Goal: Task Accomplishment & Management: Complete application form

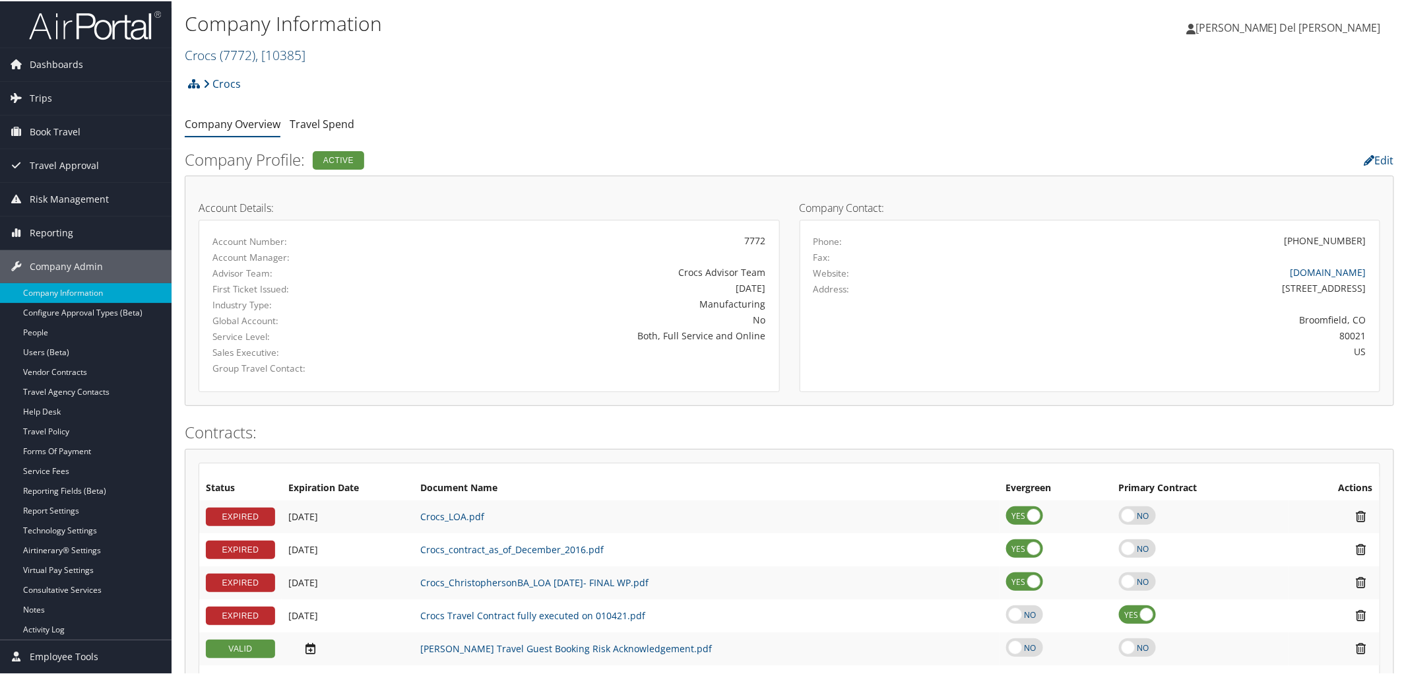
click at [279, 57] on span ", [ 10385 ]" at bounding box center [280, 54] width 50 height 18
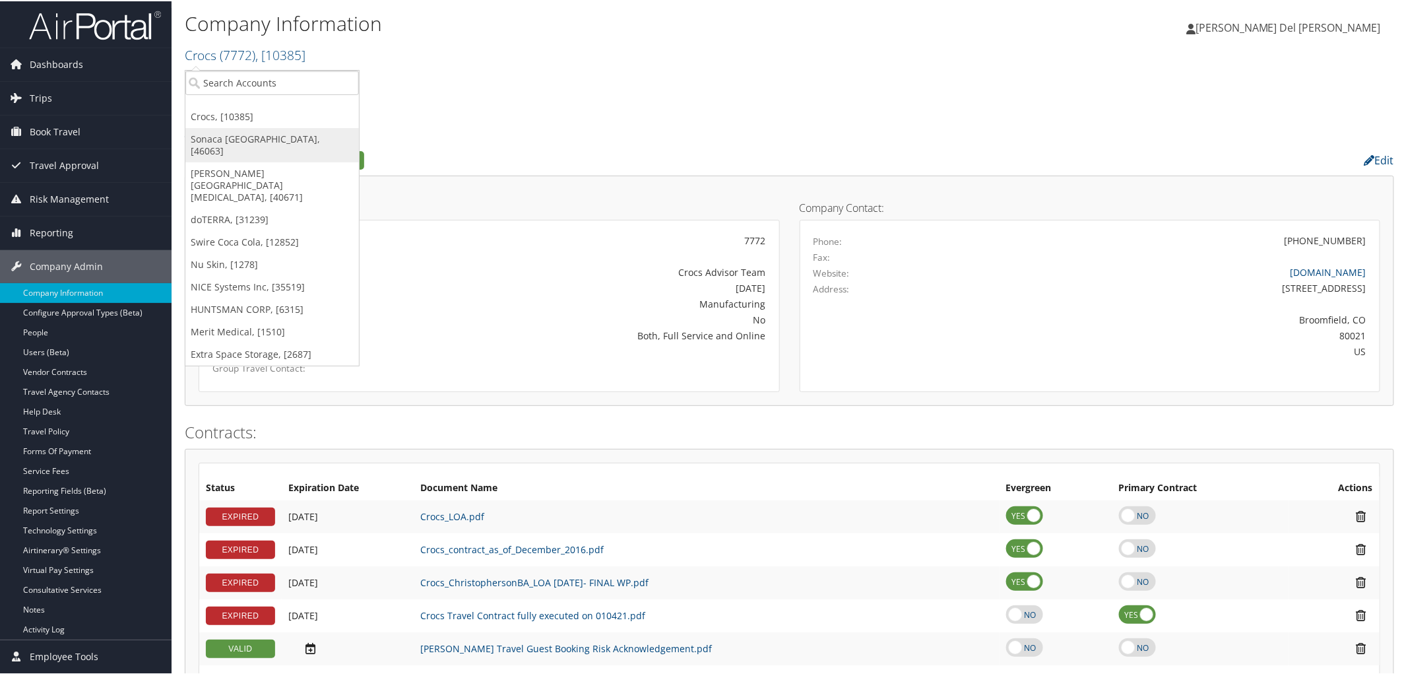
click at [240, 140] on link "Sonaca [GEOGRAPHIC_DATA], [46063]" at bounding box center [272, 144] width 174 height 34
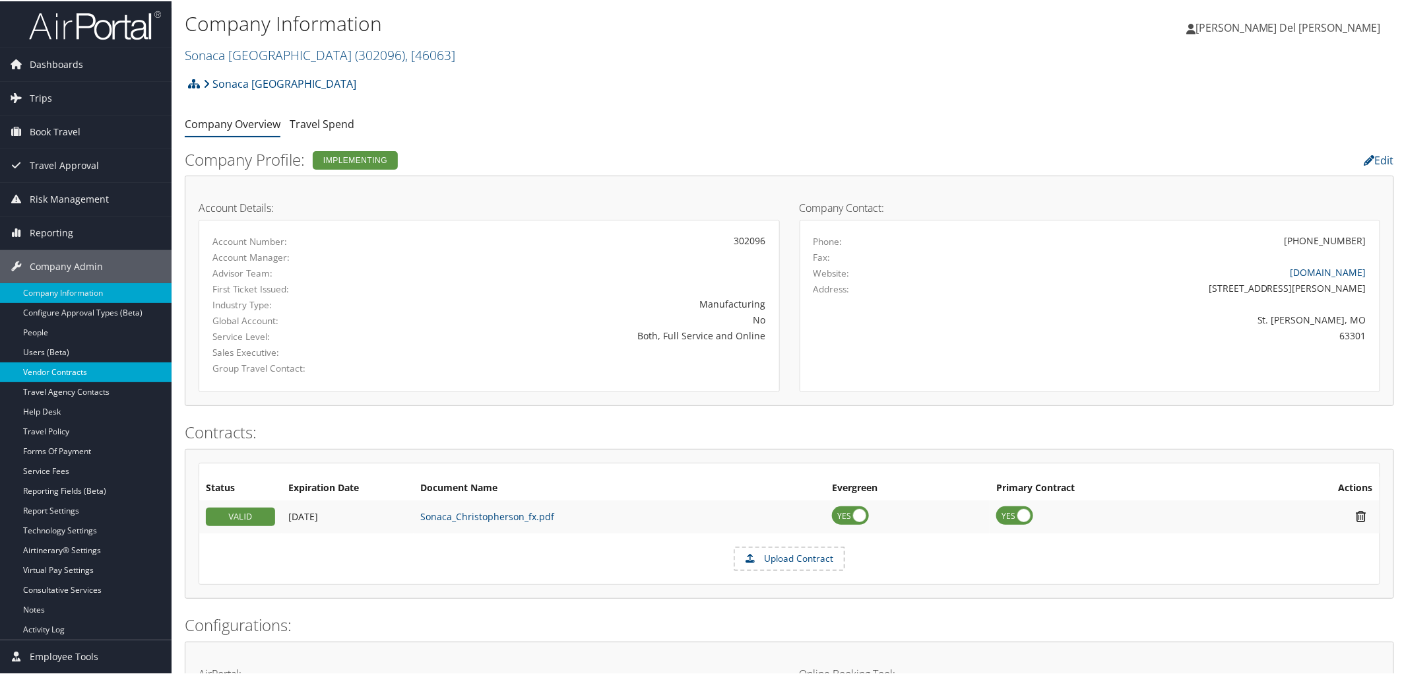
click at [30, 378] on link "Vendor Contracts" at bounding box center [86, 371] width 172 height 20
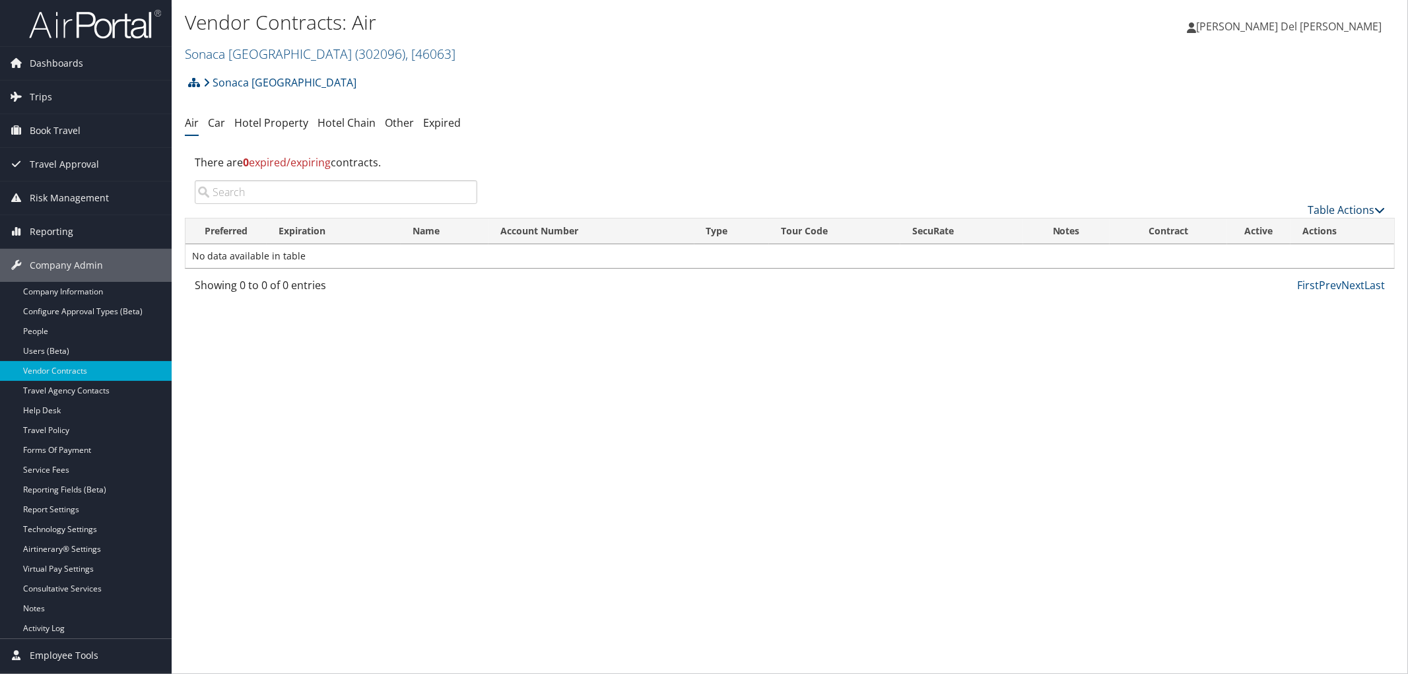
click at [1307, 213] on link "Table Actions" at bounding box center [1345, 210] width 77 height 15
click at [1256, 240] on link "Create New Contract" at bounding box center [1303, 236] width 174 height 22
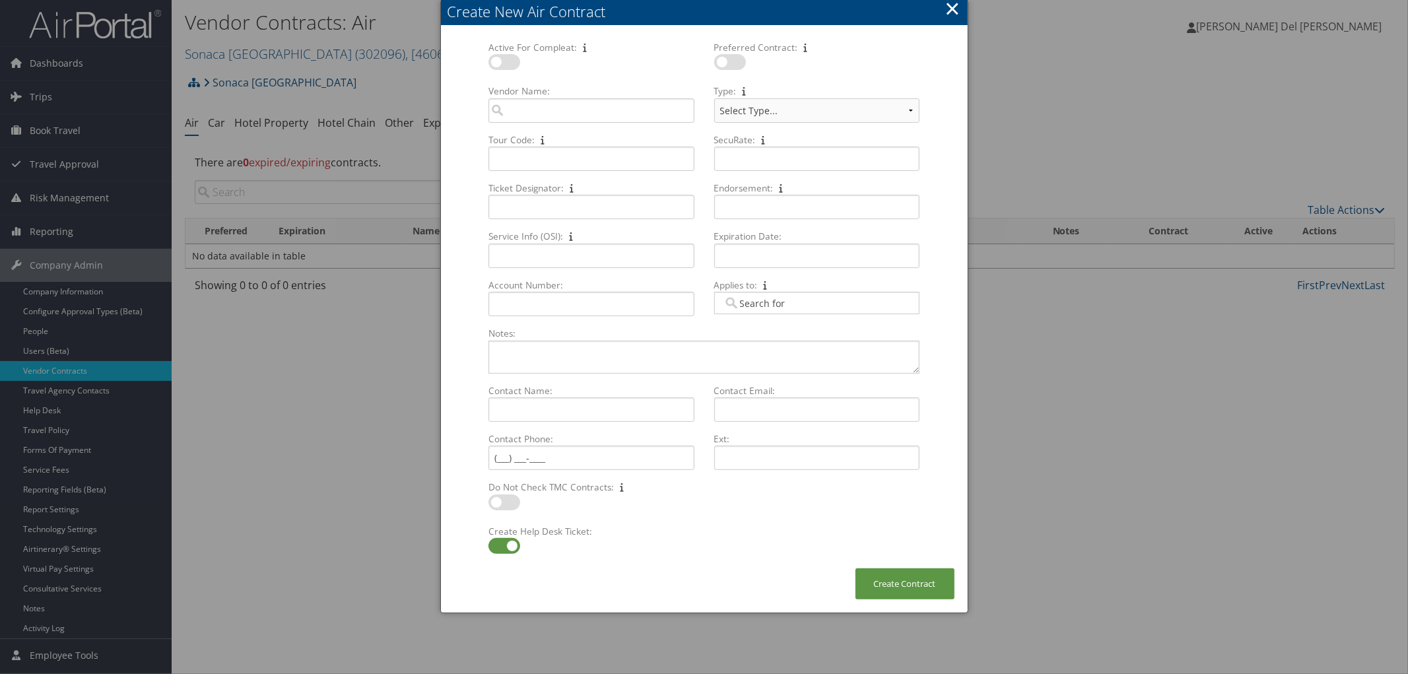
click at [731, 70] on label at bounding box center [730, 62] width 32 height 16
click at [729, 69] on input "checkbox" at bounding box center [725, 64] width 9 height 9
checkbox input "true"
click at [539, 117] on input "Vendor Name: Multiple values The selected items contain different values for th…" at bounding box center [590, 110] width 205 height 24
click at [541, 145] on div "Delta Air Lines (DL)" at bounding box center [592, 141] width 198 height 13
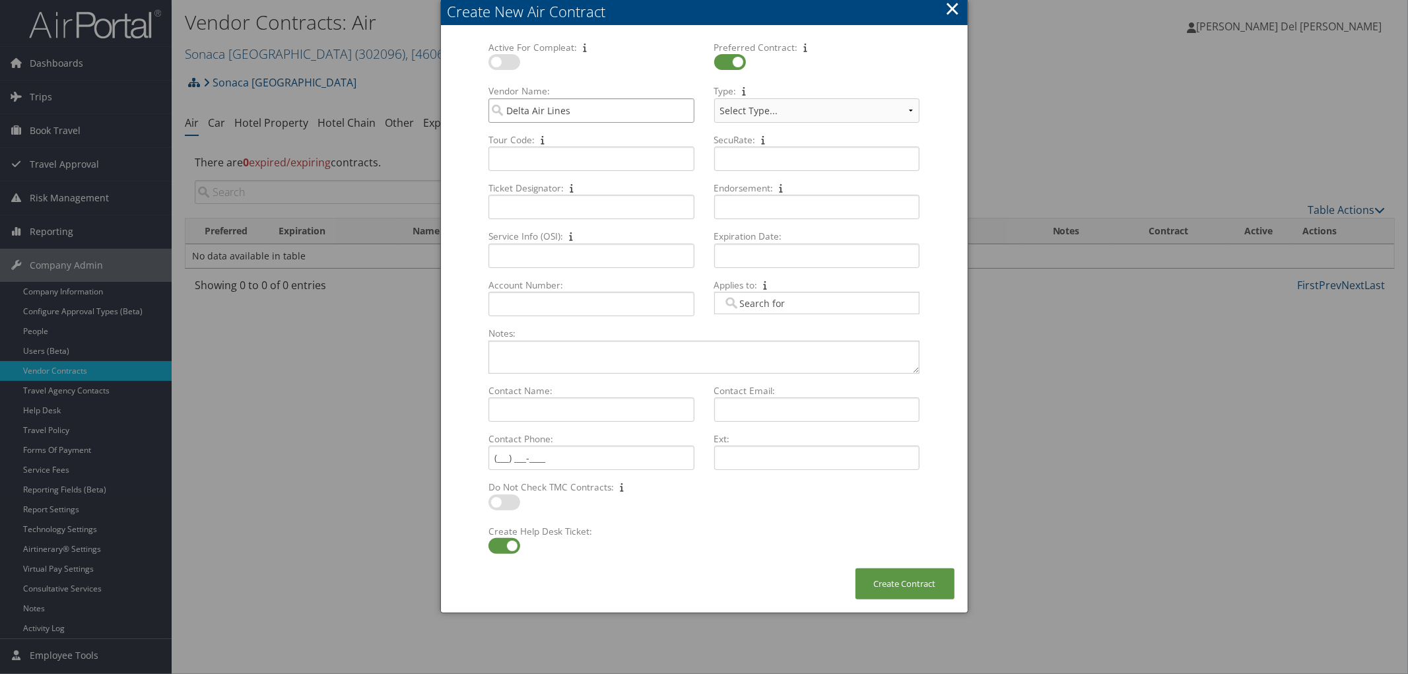
type input "Delta Air Lines"
click at [749, 120] on select "Select Type... MSA CSA Skybonus" at bounding box center [816, 110] width 205 height 24
select select "[object Object]"
click at [714, 106] on select "Select Type... MSA CSA Skybonus" at bounding box center [816, 110] width 205 height 24
click at [518, 167] on input "Tour Code: Multiple values The selected items contain different values for this…" at bounding box center [590, 159] width 205 height 24
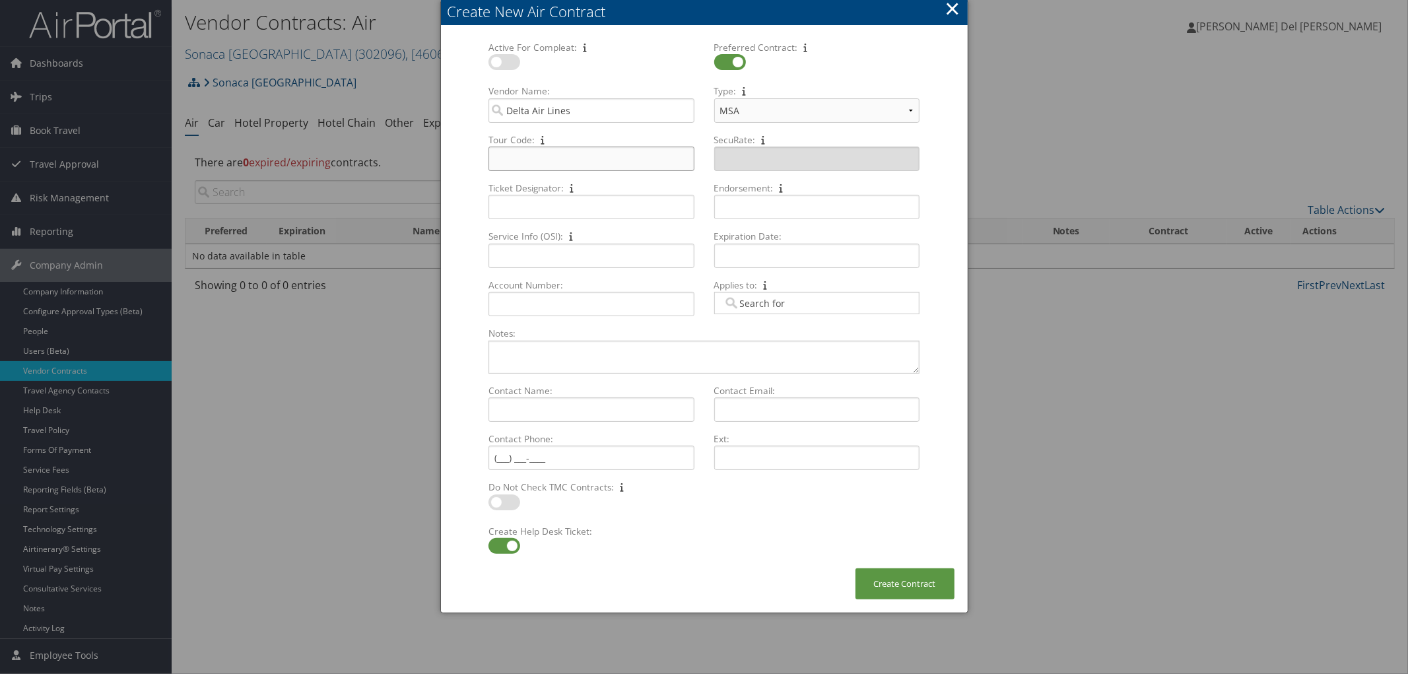
paste input "US835135618"
type input "US835135618"
click at [506, 316] on input "Account Number: Multiple values The selected items contain different values for…" at bounding box center [590, 304] width 205 height 24
paste input "US835135618"
type input "US835135618"
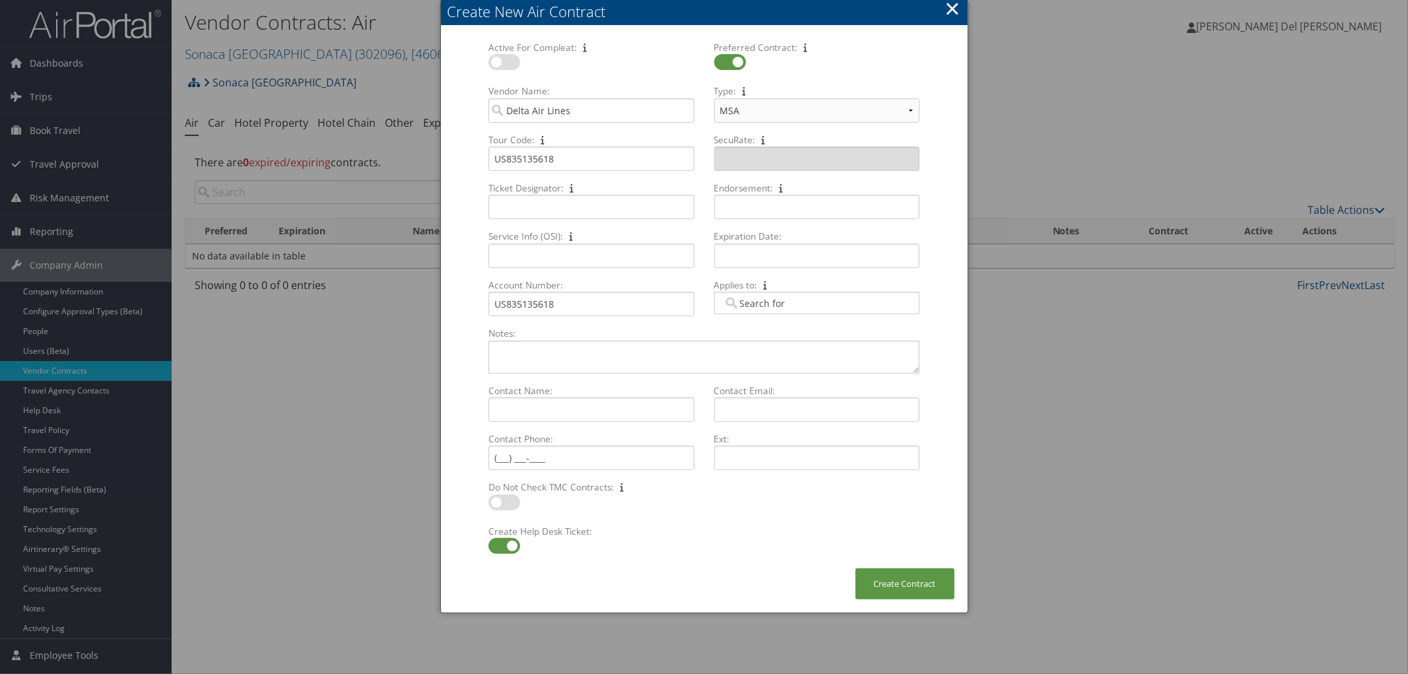
click at [791, 310] on input "Applies to: Multiple values The selected items contain different values for thi…" at bounding box center [760, 302] width 74 height 13
drag, startPoint x: 777, startPoint y: 323, endPoint x: 709, endPoint y: 333, distance: 68.7
click at [709, 325] on div "Aero Multiple values The selected items contain different values for this input…" at bounding box center [817, 308] width 216 height 33
type input "Dl"
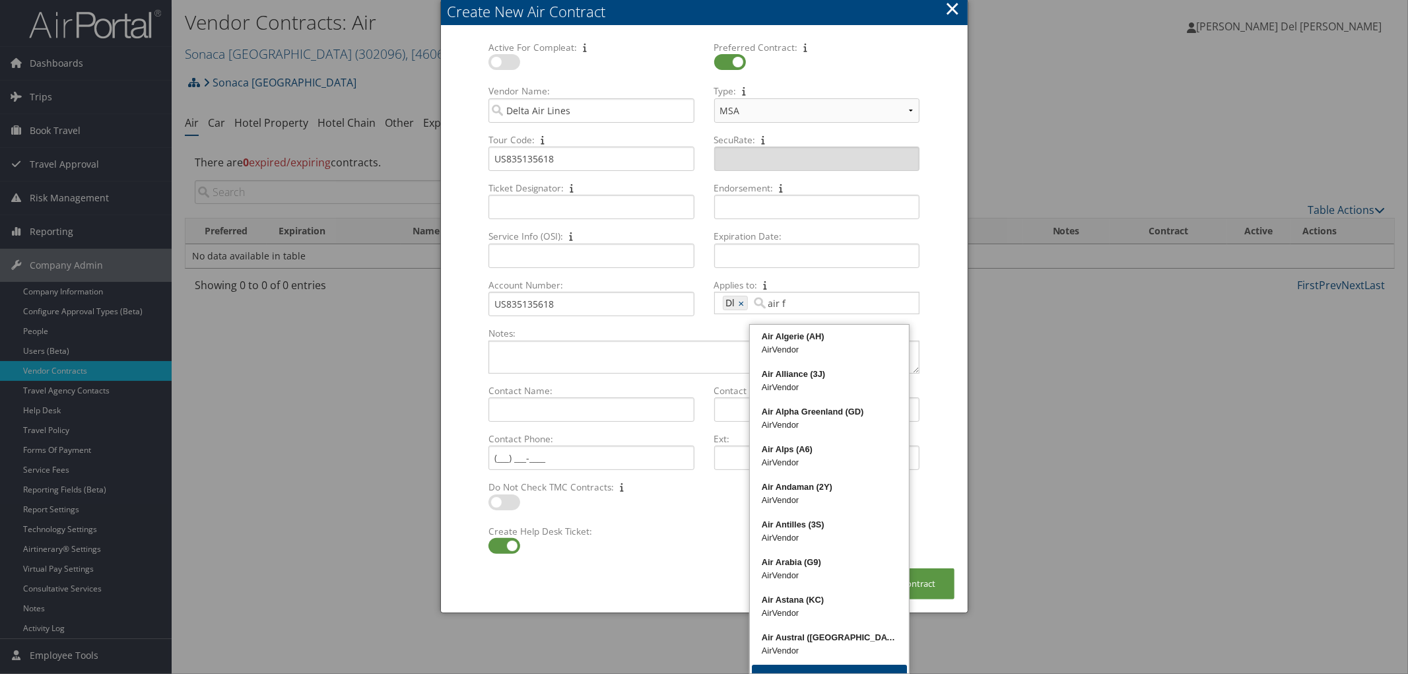
type input "air fr"
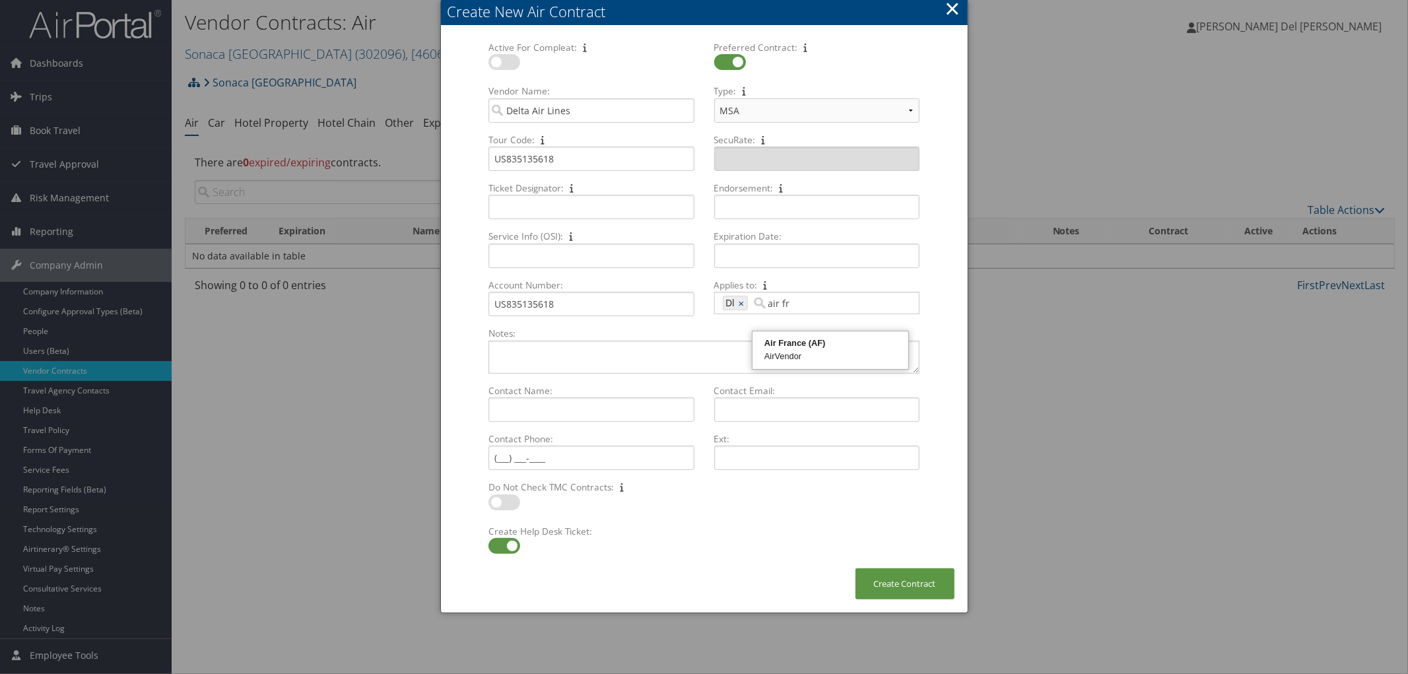
type input "Dl, air fr"
click at [789, 354] on div "AirVendor" at bounding box center [830, 356] width 152 height 13
type input "Dl, air fr, 413"
click at [781, 310] on link "×" at bounding box center [783, 302] width 9 height 13
type input "Dl, 413"
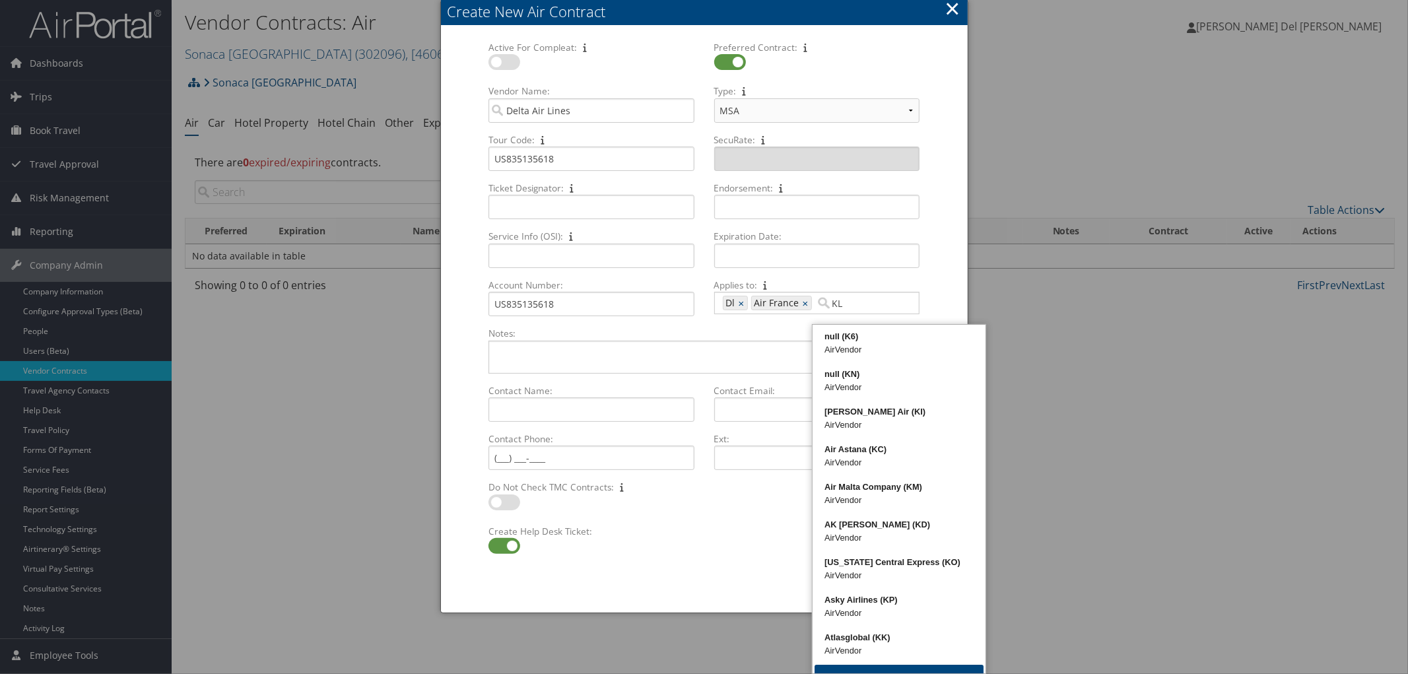
type input "KLM"
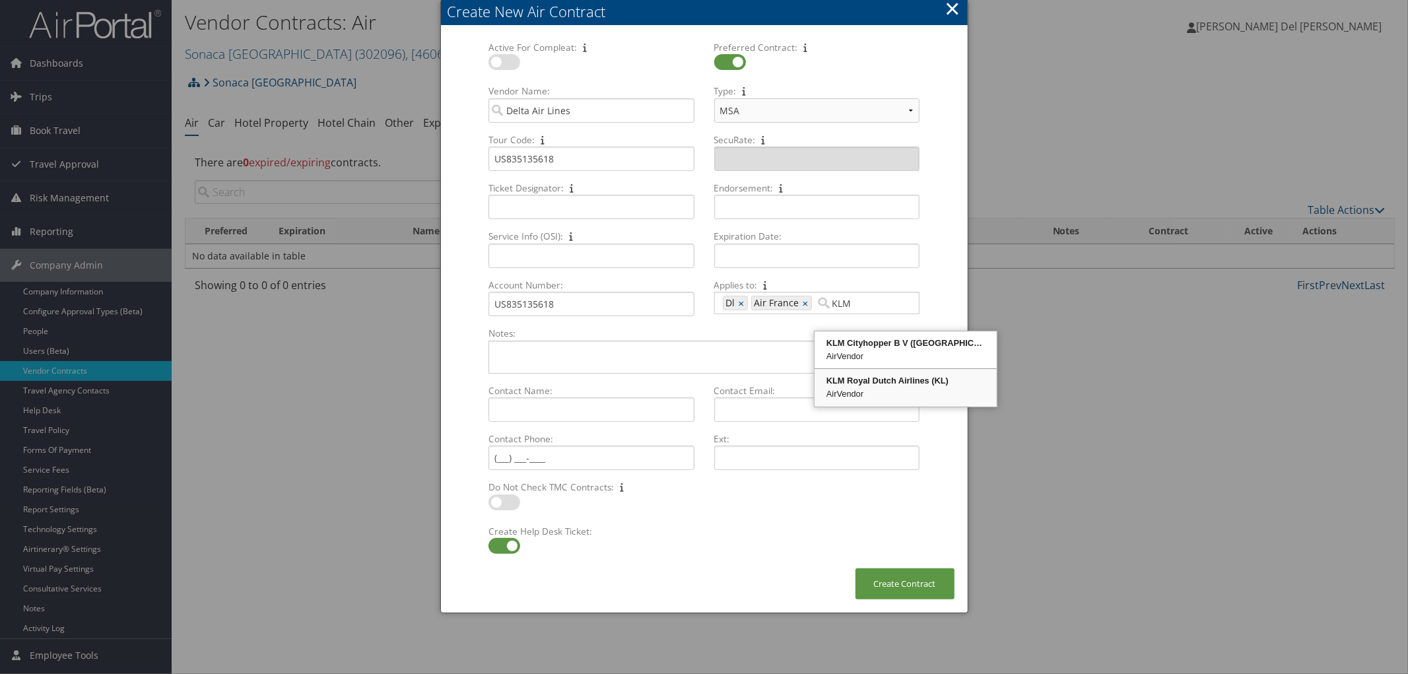
click at [867, 401] on div "AirVendor" at bounding box center [905, 393] width 178 height 13
type input "Dl, 413, 1077"
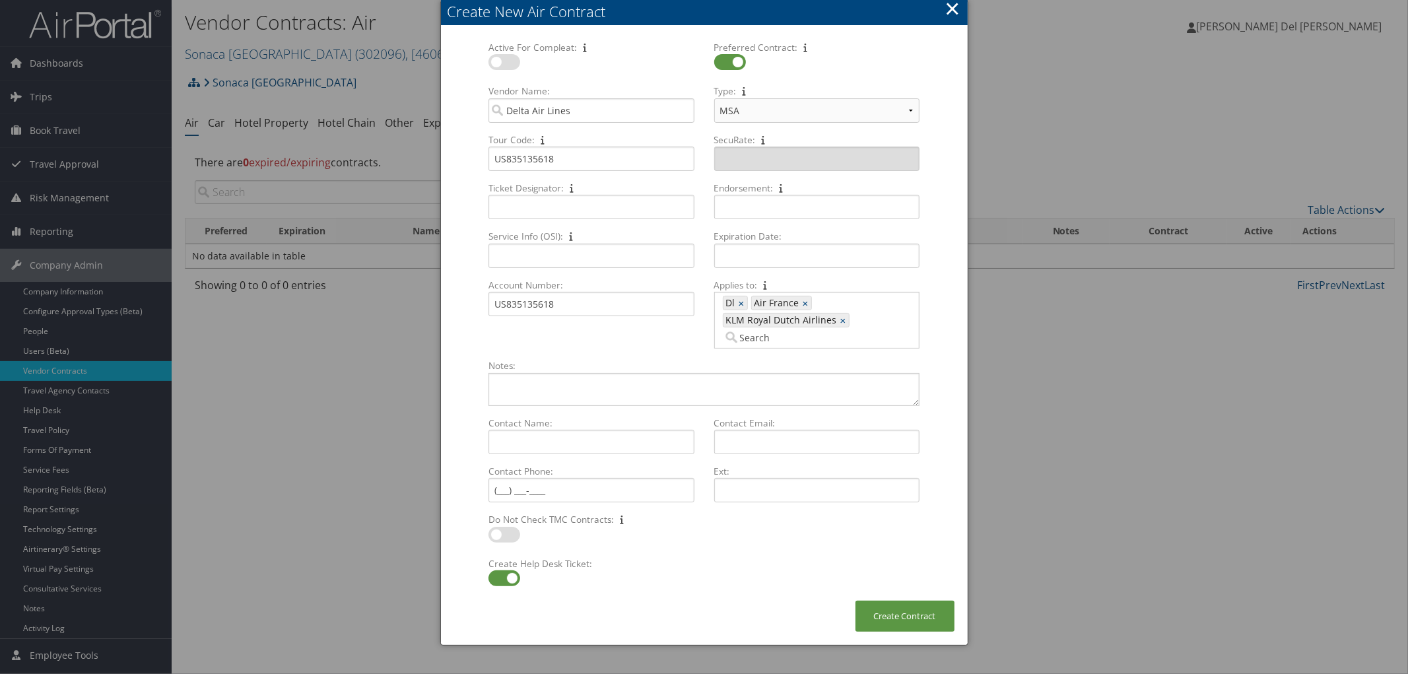
click at [781, 339] on input "Applies to: Dl, 413, 1077 Dl × Air France × KLM Royal Dutch Airlines × Multiple…" at bounding box center [752, 337] width 59 height 13
type input "Virgin"
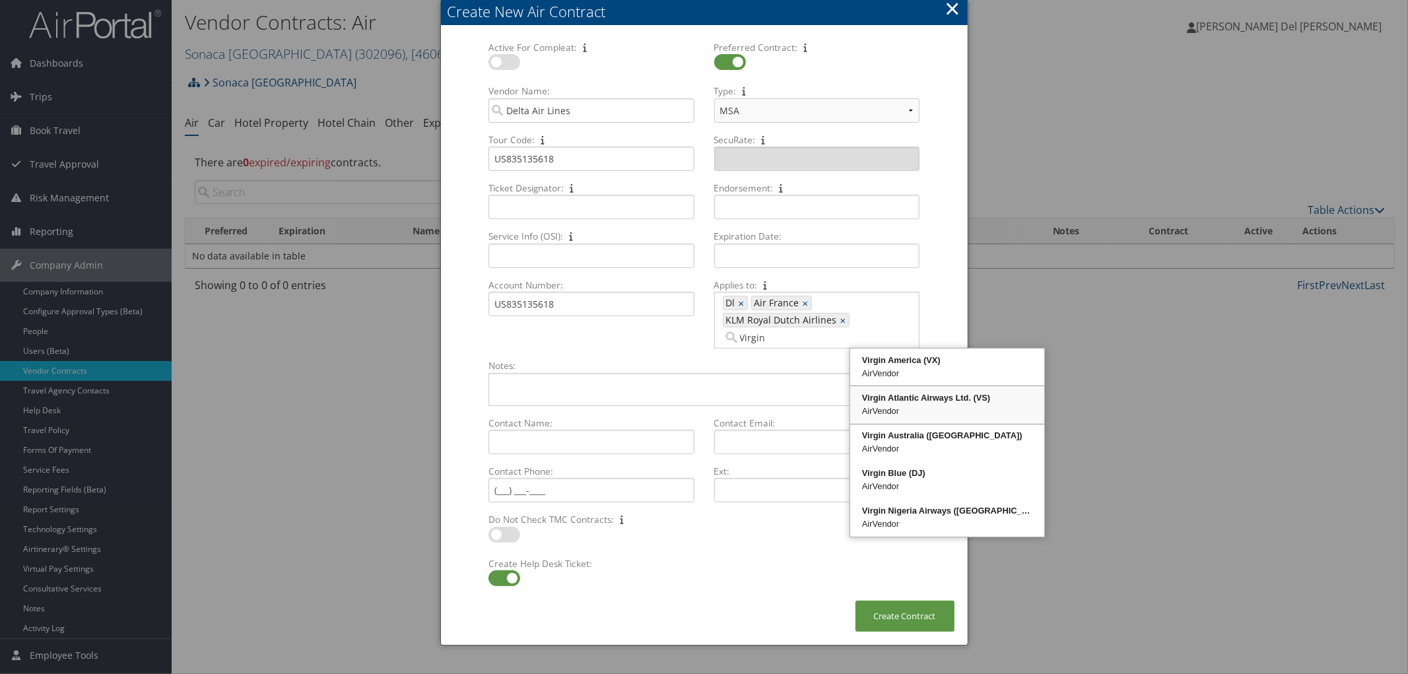
click at [973, 407] on div "AirVendor" at bounding box center [947, 411] width 190 height 13
type input "Dl, 413, 1077, 1809"
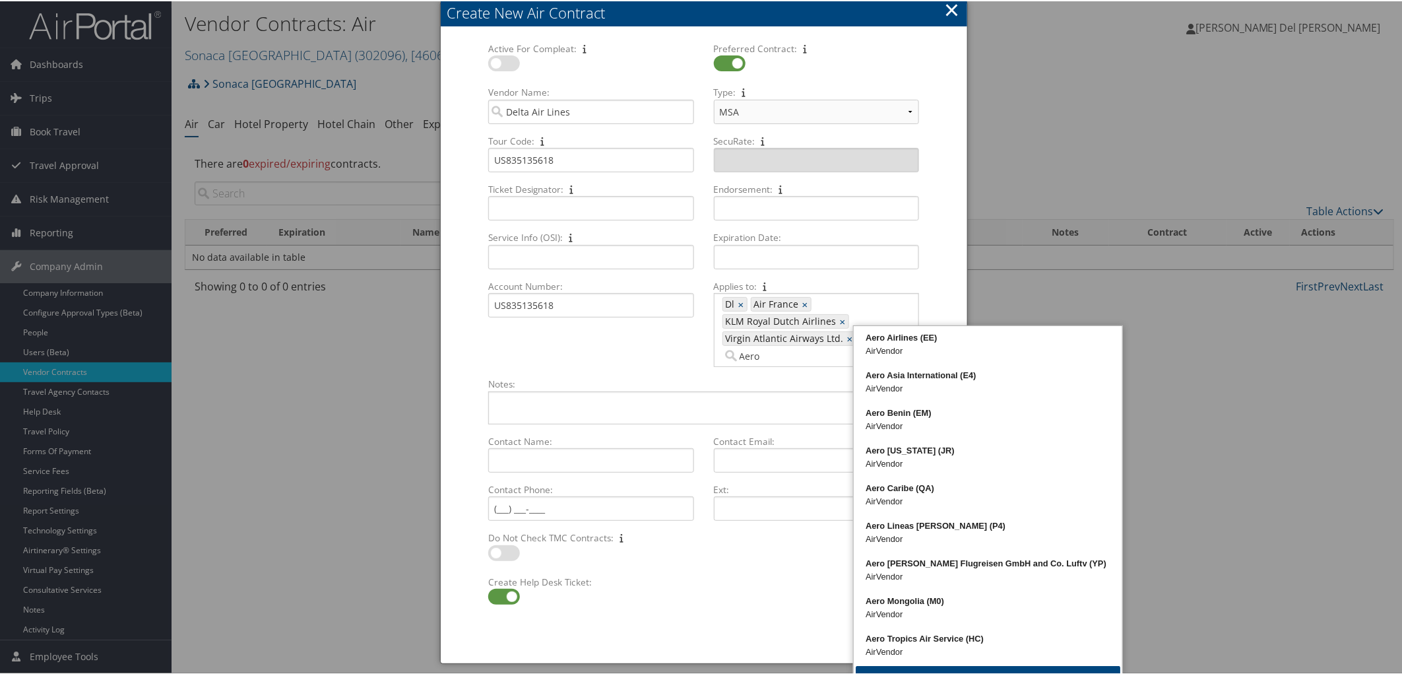
type input "Aerom"
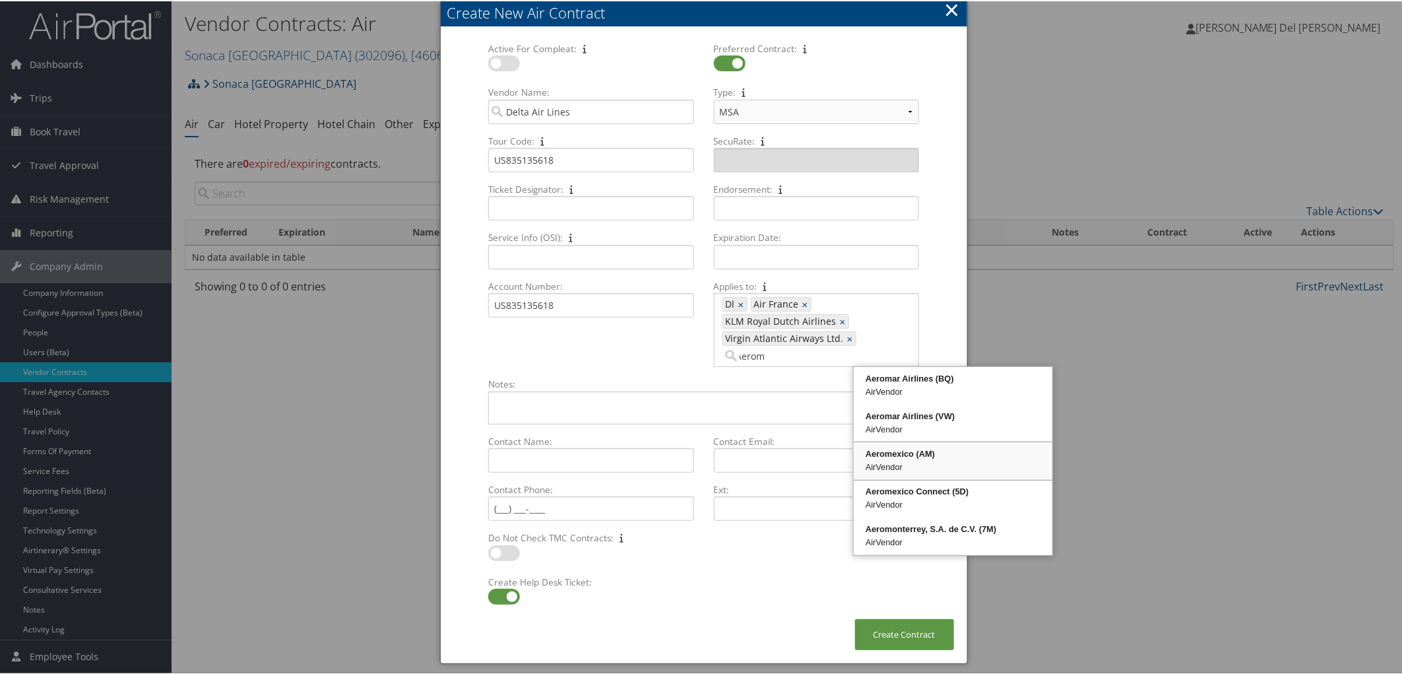
click at [901, 469] on div "AirVendor" at bounding box center [953, 465] width 195 height 13
type input "Dl, 413, 1077, 1809, 427"
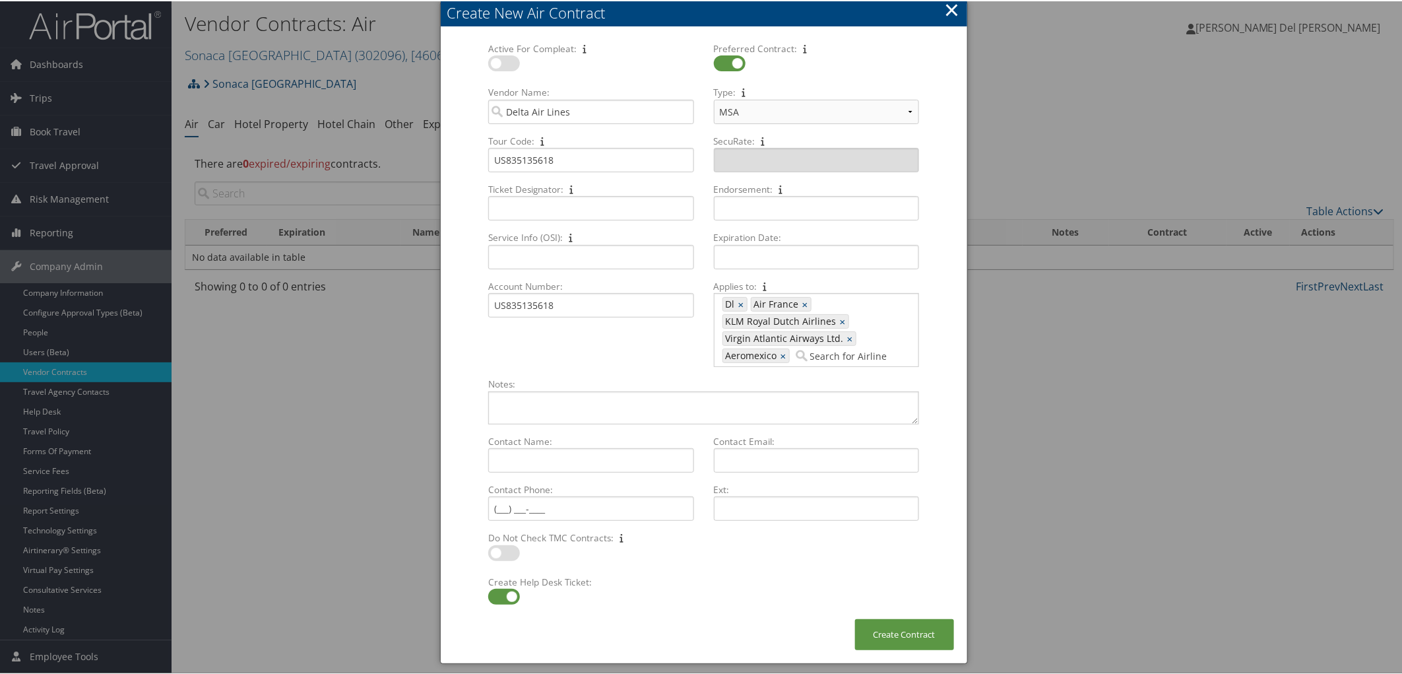
click at [806, 361] on input "Applies to: Dl, 413, 1077, 1809, 427 Dl × Air France × KLM Royal Dutch Airlines…" at bounding box center [850, 354] width 115 height 13
type input "[DEMOGRAPHIC_DATA]"
type input "Dl, 413, 1077, 1809, 427, [DEMOGRAPHIC_DATA]"
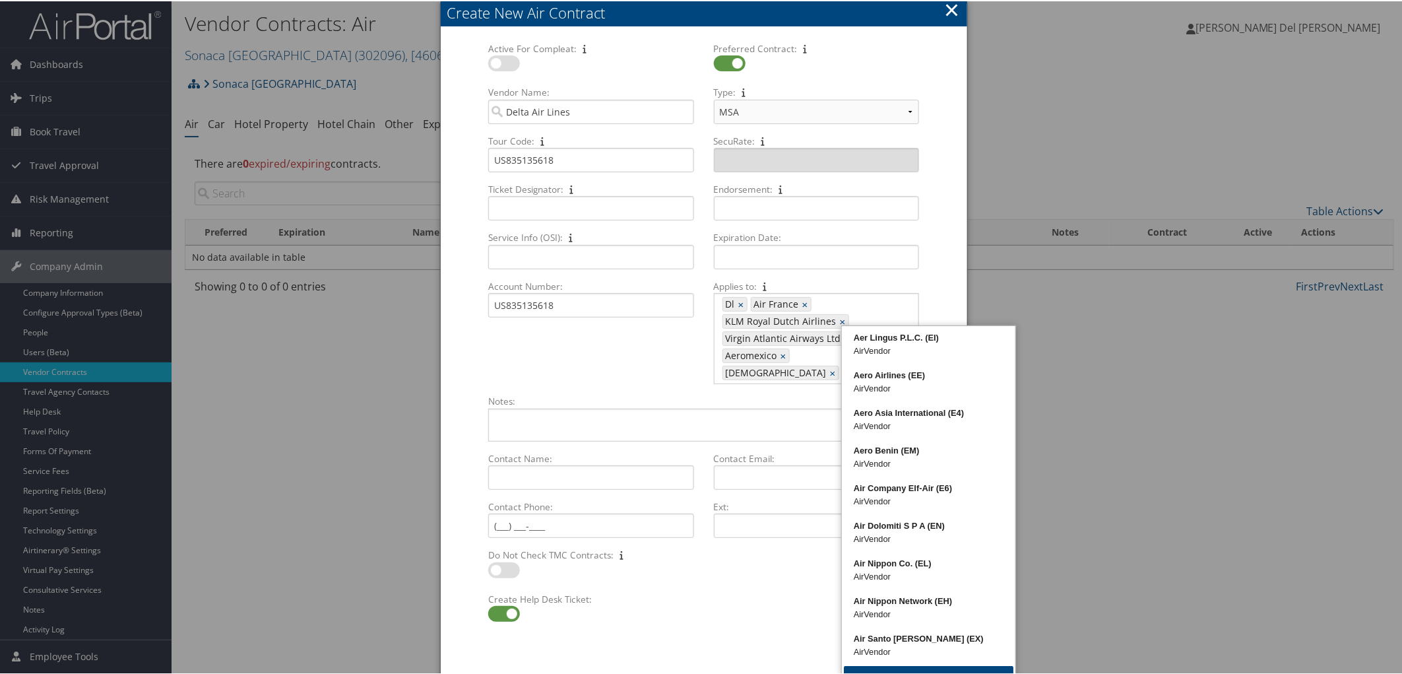
type input "E"
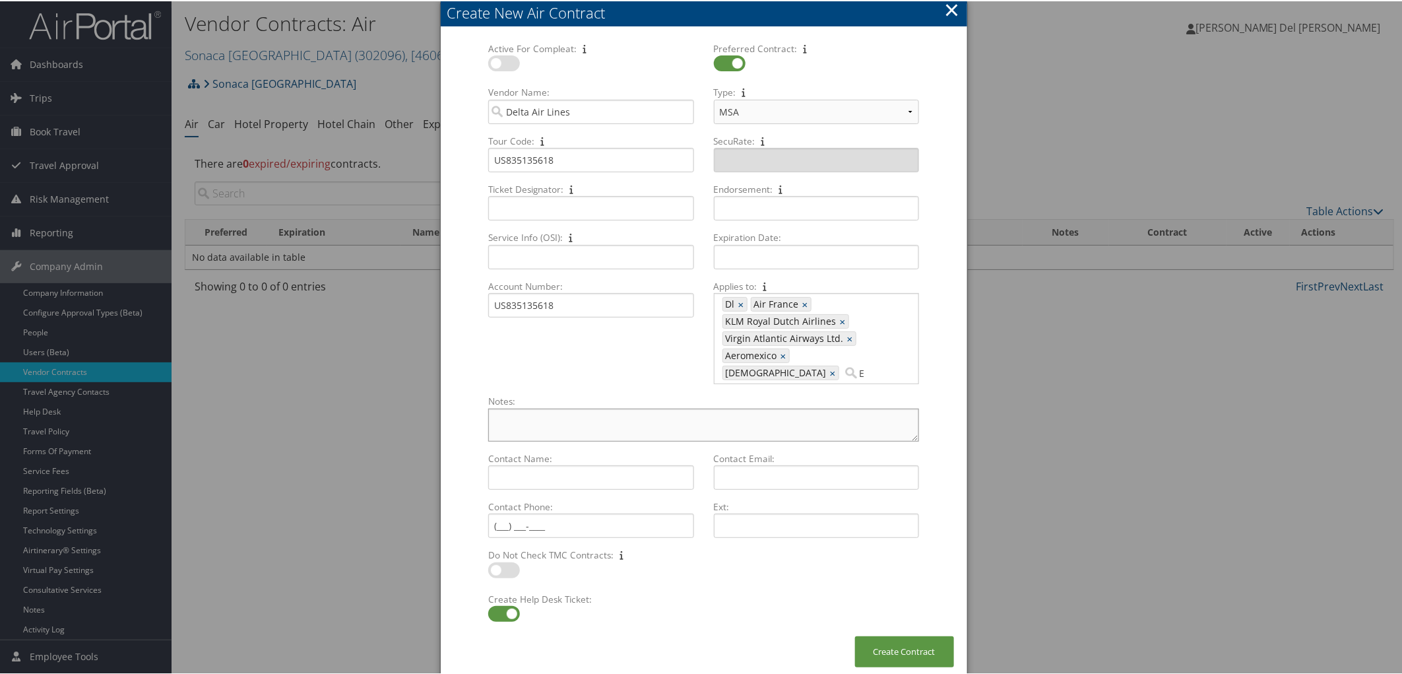
click at [762, 412] on textarea "Notes: Multiple values The selected items contain different values for this inp…" at bounding box center [703, 423] width 430 height 33
click at [876, 376] on input "E" at bounding box center [875, 371] width 65 height 13
type input "a"
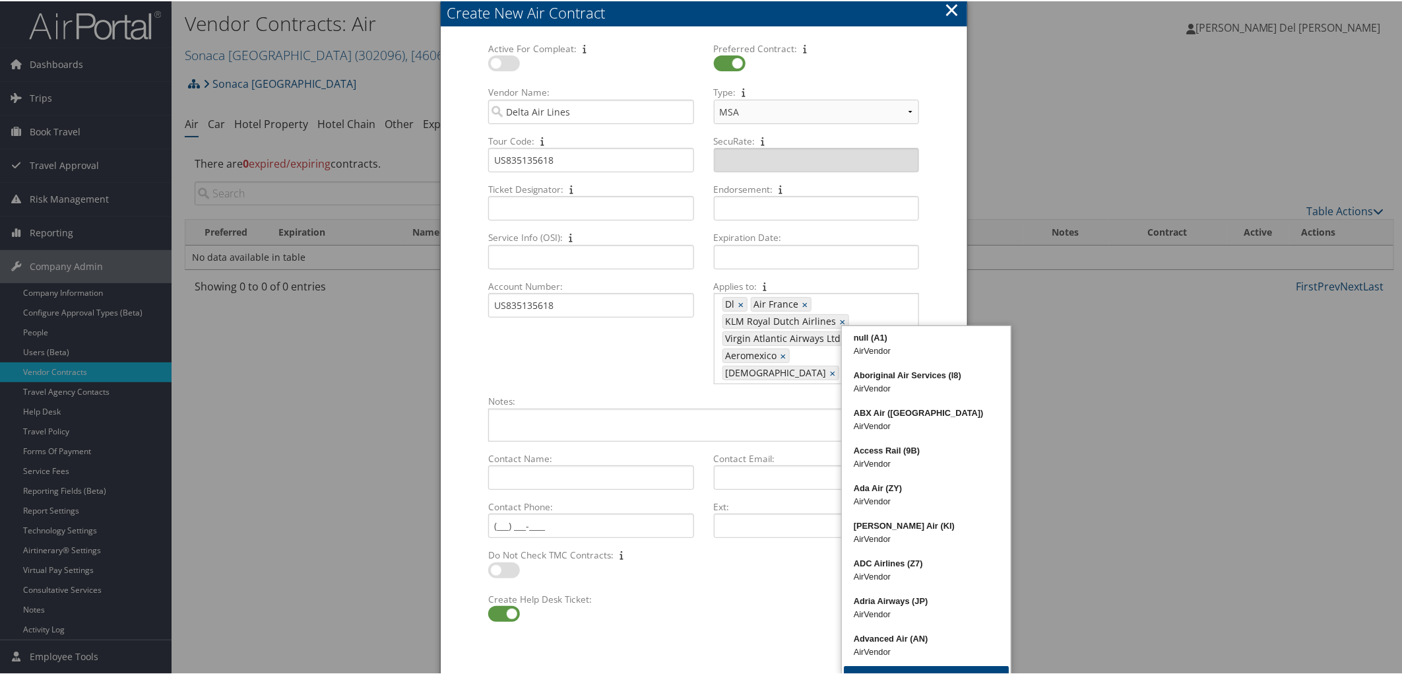
type input "ita"
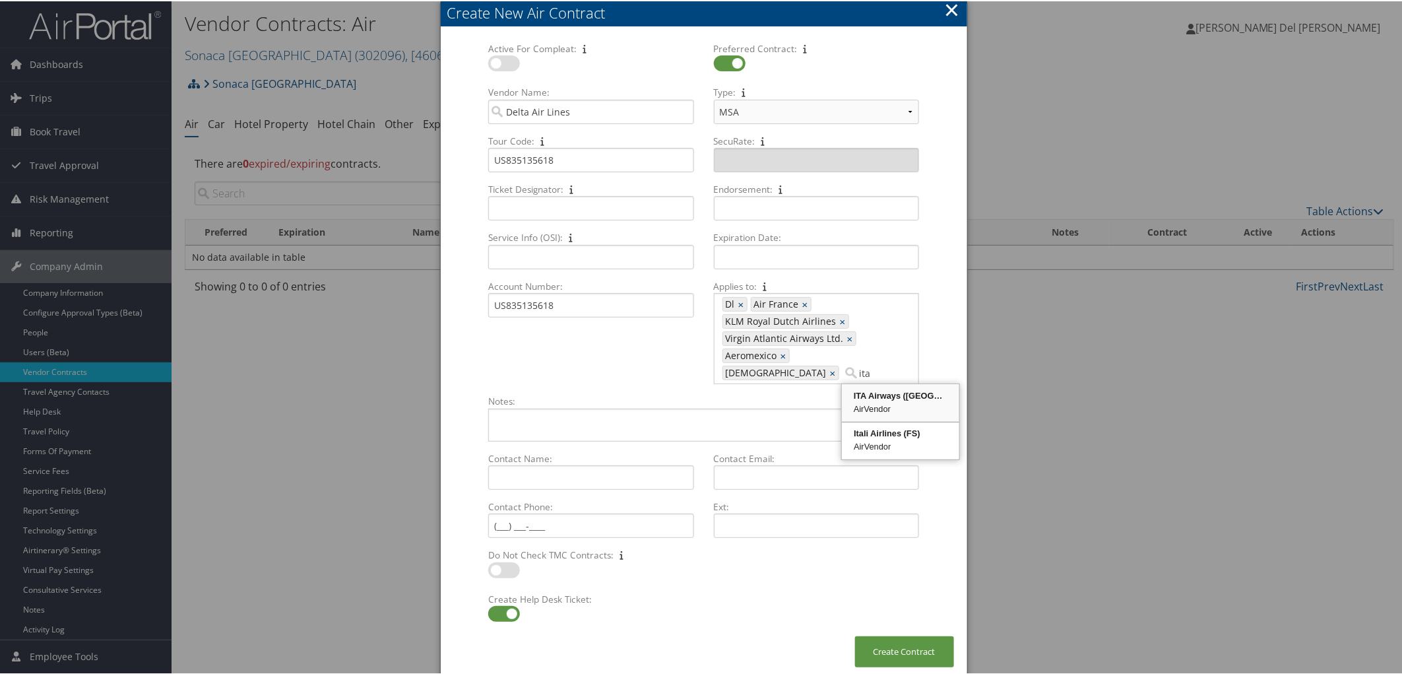
click at [888, 414] on div "AirVendor" at bounding box center [901, 407] width 114 height 13
type input "Dl, 413, 1077, 1809, 427, [DEMOGRAPHIC_DATA], 451"
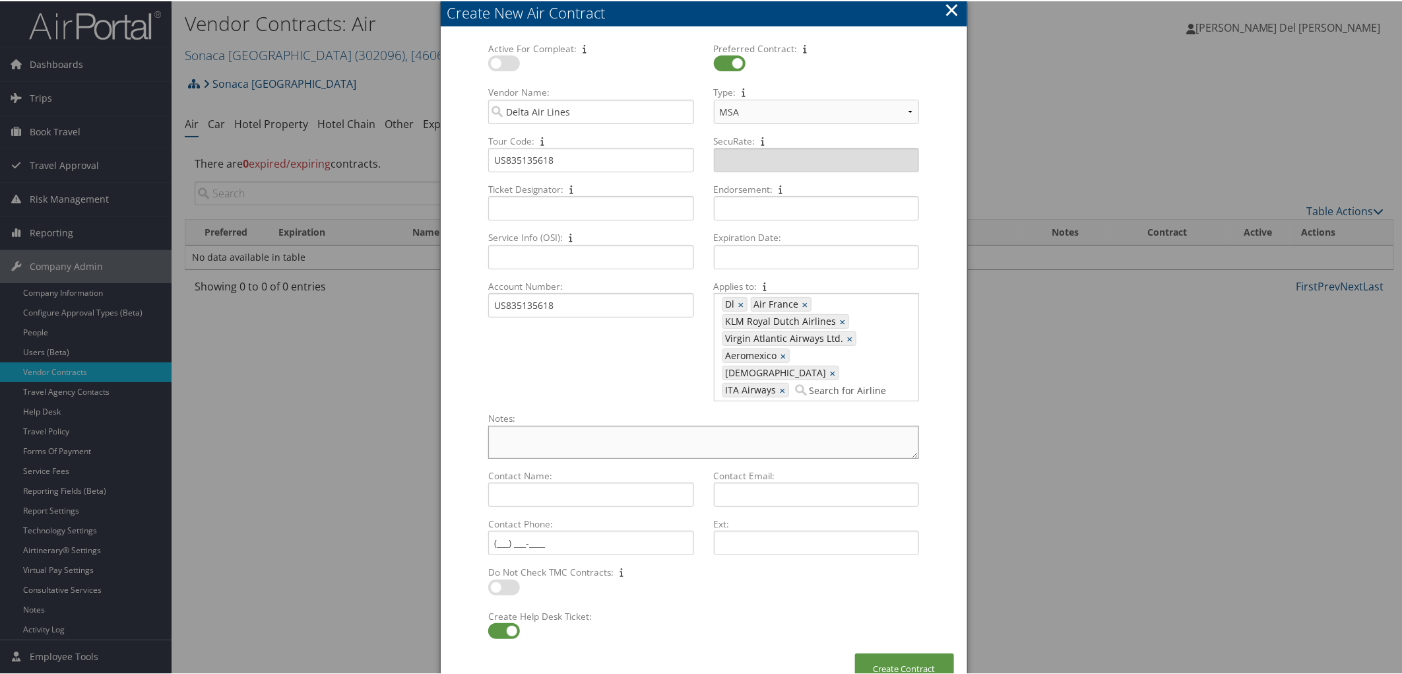
click at [529, 434] on textarea "Notes: Multiple values The selected items contain different values for this inp…" at bounding box center [703, 440] width 430 height 33
type textarea "Managed by client"
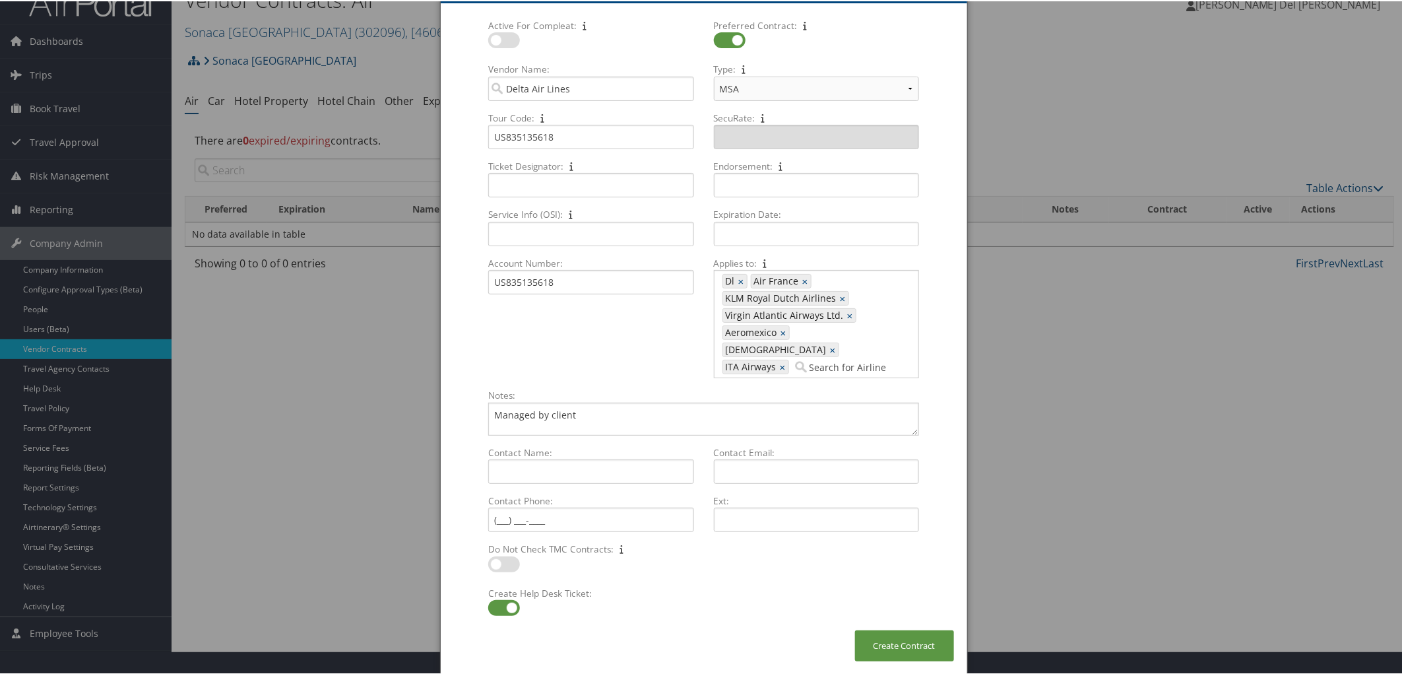
scroll to position [43, 0]
click at [890, 647] on button "Create Contract" at bounding box center [904, 644] width 99 height 31
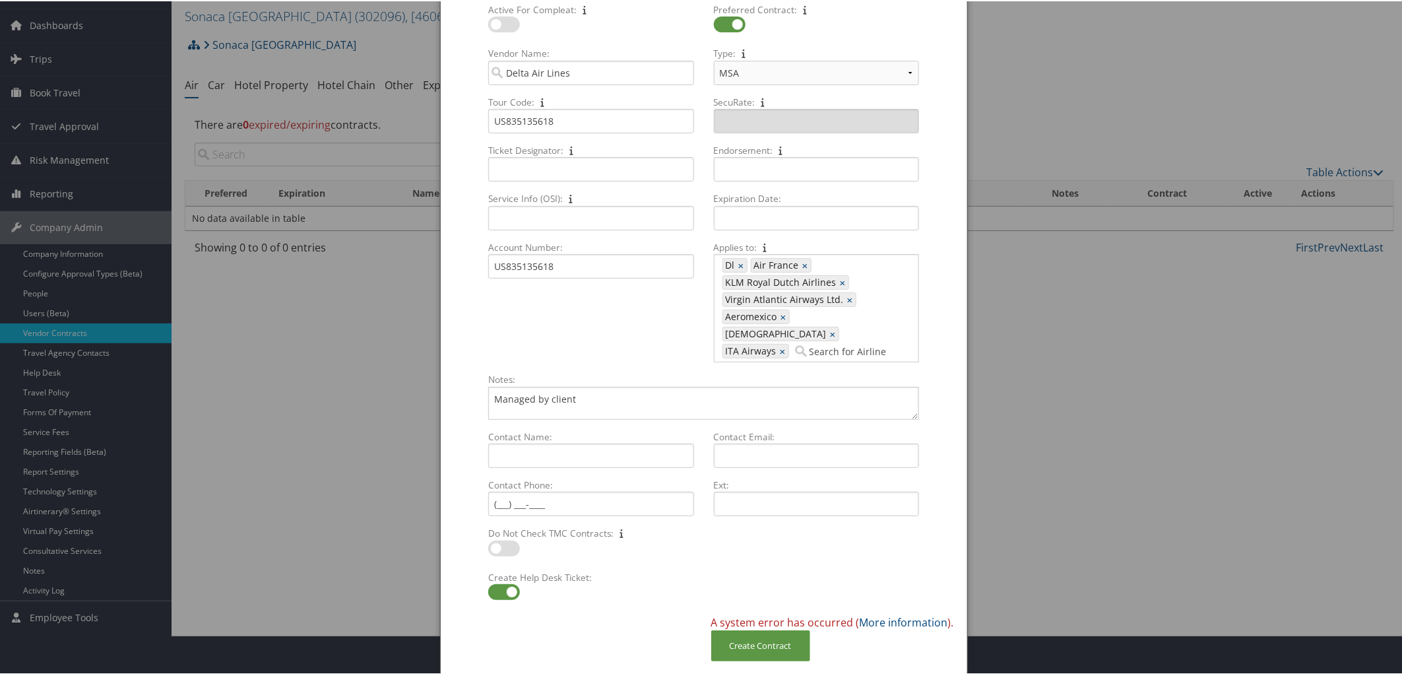
scroll to position [60, 0]
click at [866, 620] on link "More information" at bounding box center [904, 621] width 88 height 15
click at [744, 214] on input "Expiration Date: Multiple values The selected items contain different values fo…" at bounding box center [816, 217] width 205 height 24
click at [824, 373] on td "31" at bounding box center [826, 382] width 18 height 18
click at [779, 207] on input "[DATE]" at bounding box center [816, 217] width 205 height 24
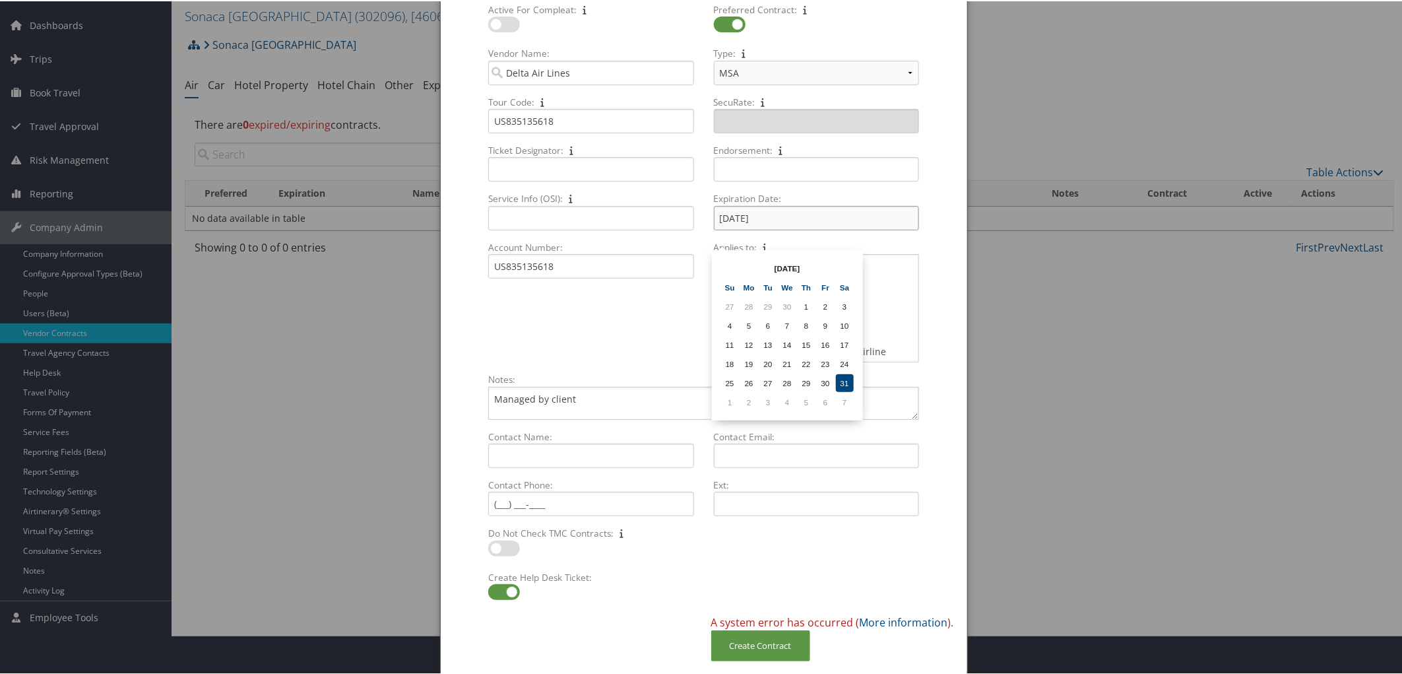
type input "[DATE]"
click at [902, 258] on div "Dl, 413, 1077, 1809, 427, Korean, 451 Dl × Air France × KLM Royal Dutch Airline…" at bounding box center [816, 307] width 205 height 108
click at [781, 343] on link "×" at bounding box center [784, 349] width 9 height 13
type input "Dl, 413, 1077, 1809, 427, [DEMOGRAPHIC_DATA]"
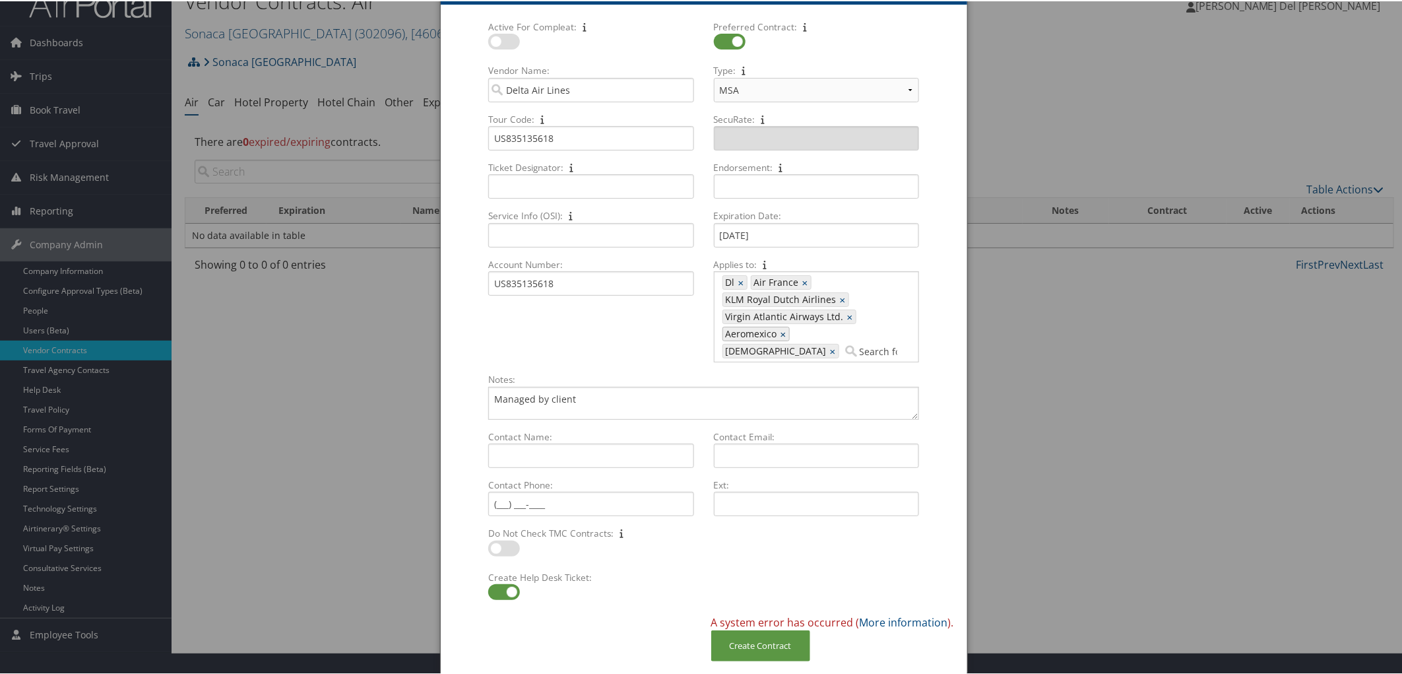
scroll to position [43, 0]
click at [503, 32] on label at bounding box center [504, 40] width 32 height 16
click at [503, 38] on input "checkbox" at bounding box center [499, 42] width 9 height 9
checkbox input "true"
click at [748, 649] on button "Create Contract" at bounding box center [760, 644] width 99 height 31
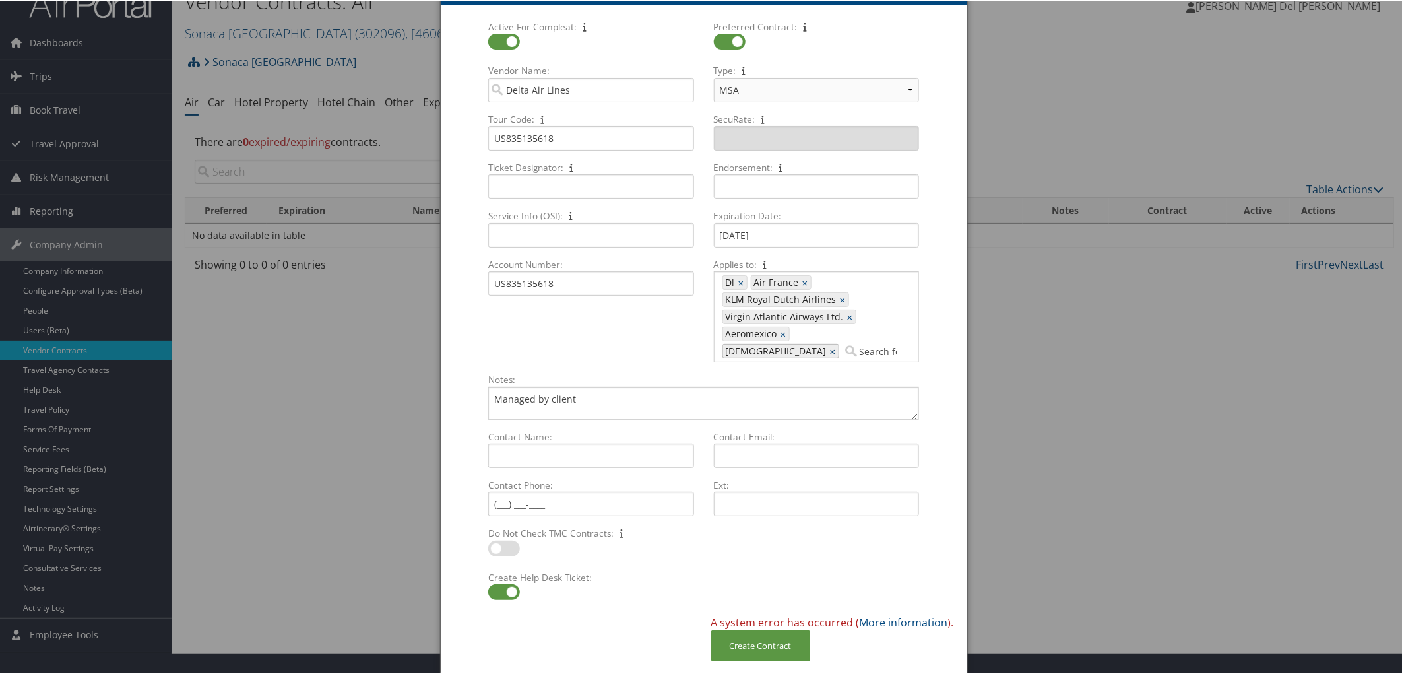
click at [830, 343] on link "×" at bounding box center [834, 349] width 9 height 13
type input "Dl, 413, 1077, 1809, 427"
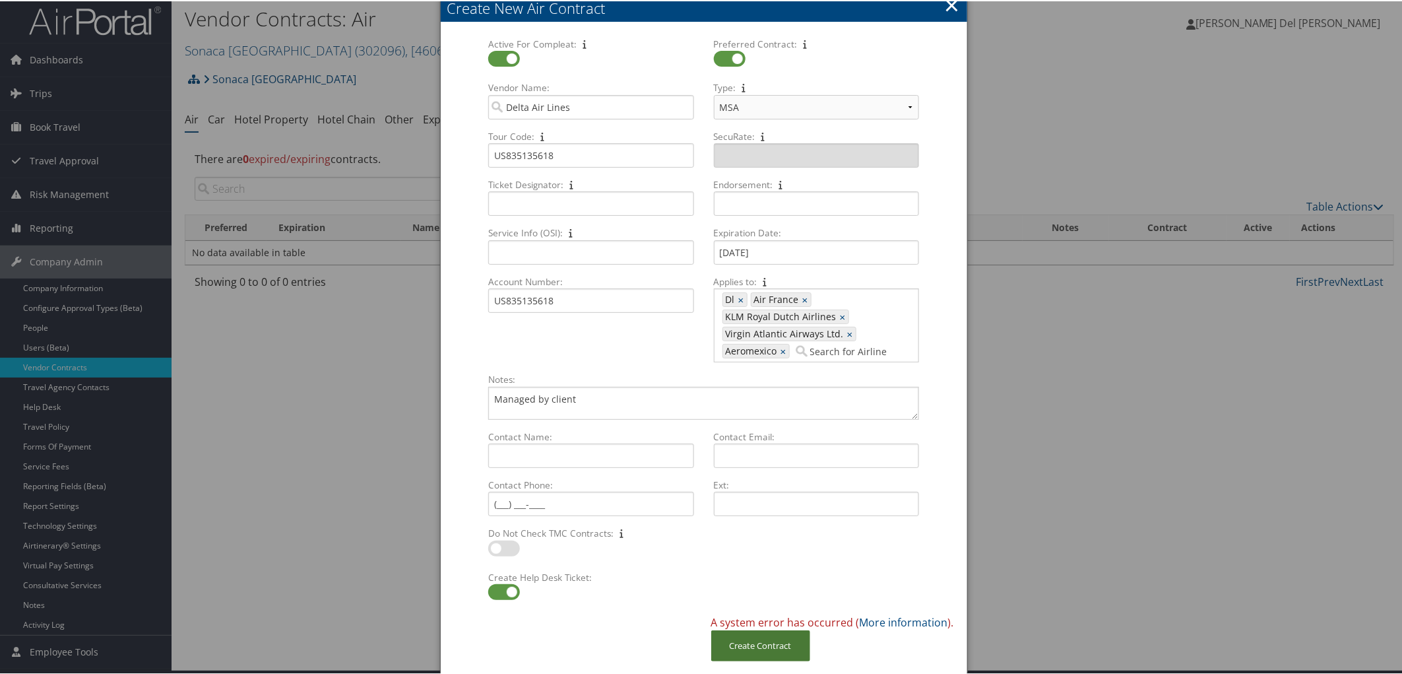
click at [751, 645] on button "Create Contract" at bounding box center [760, 644] width 99 height 31
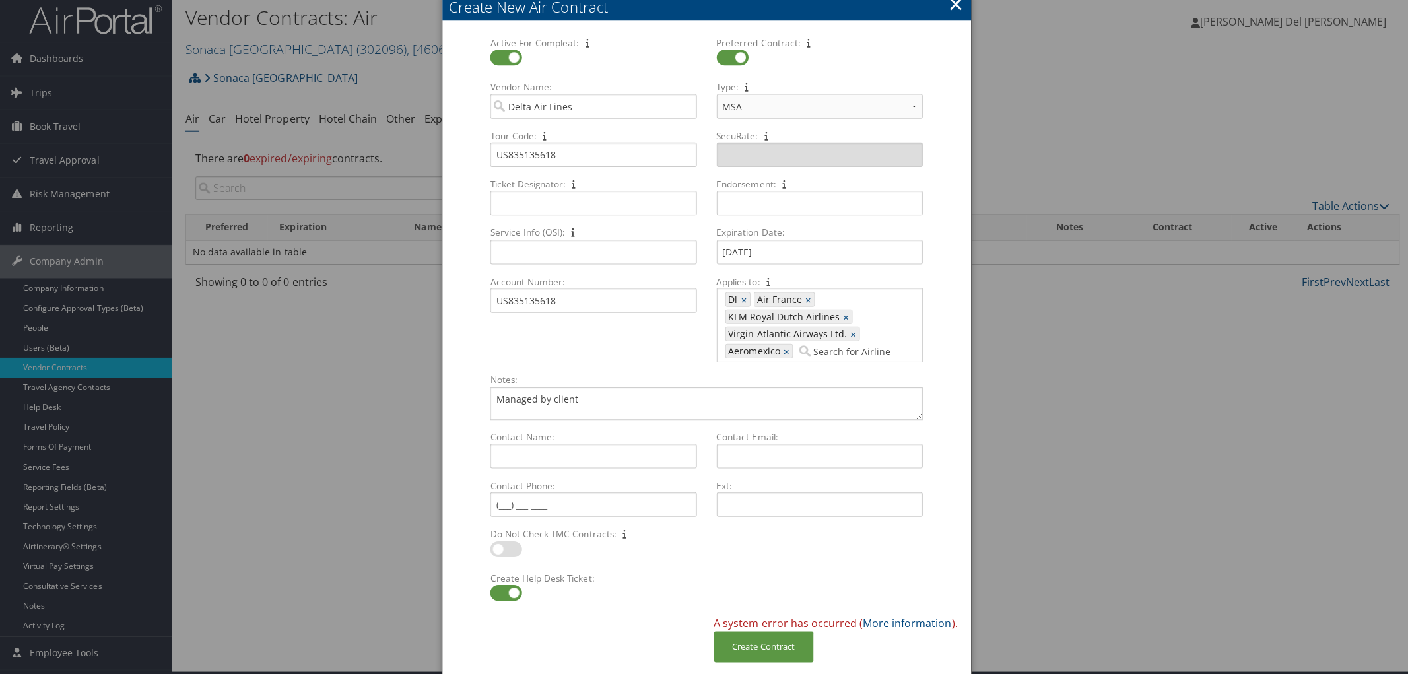
scroll to position [0, 0]
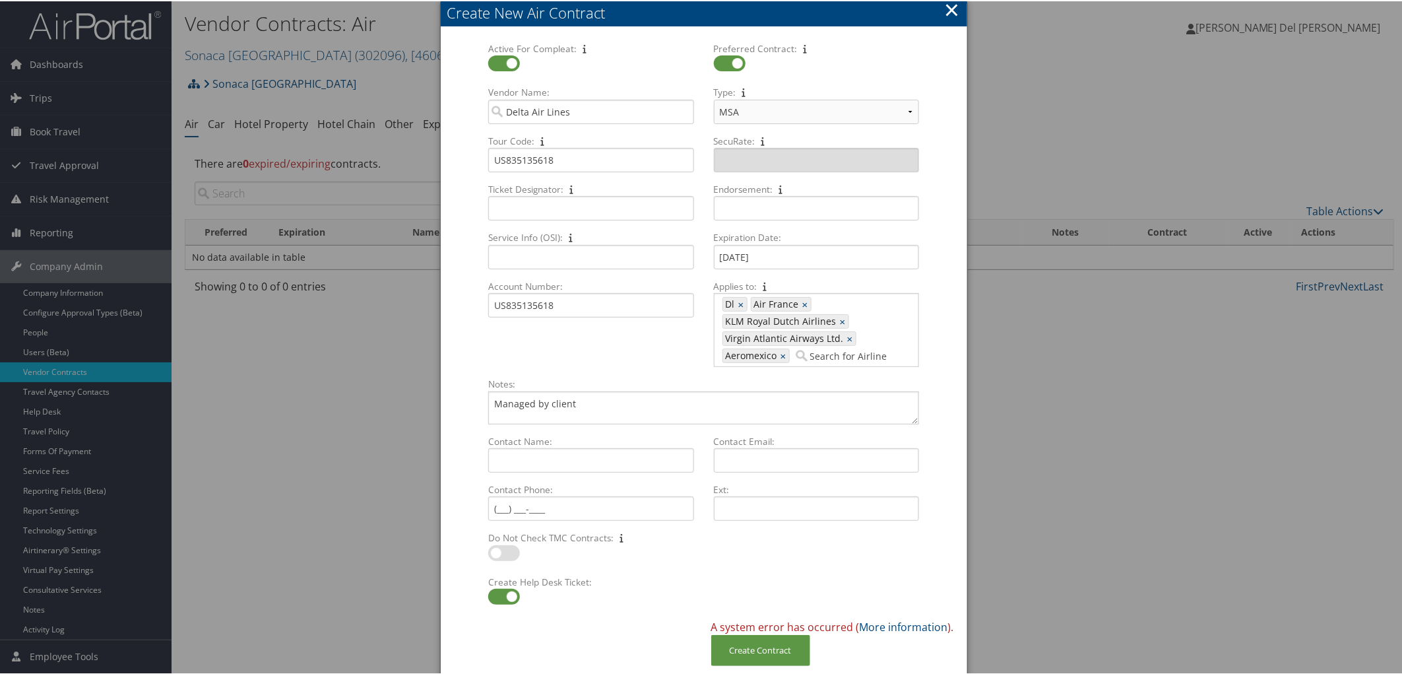
click at [950, 9] on button "×" at bounding box center [951, 8] width 15 height 26
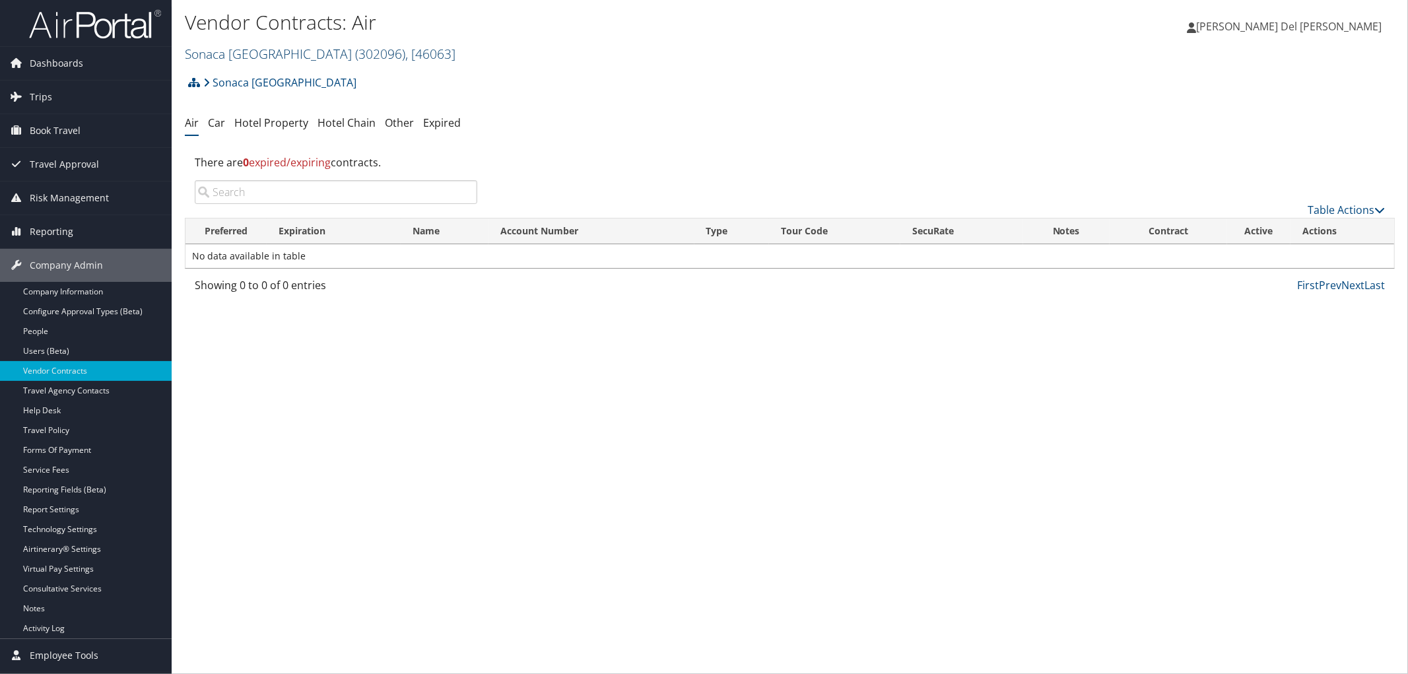
click at [312, 54] on link "[GEOGRAPHIC_DATA] ( 302096 ) , [ 46063 ]" at bounding box center [320, 54] width 271 height 18
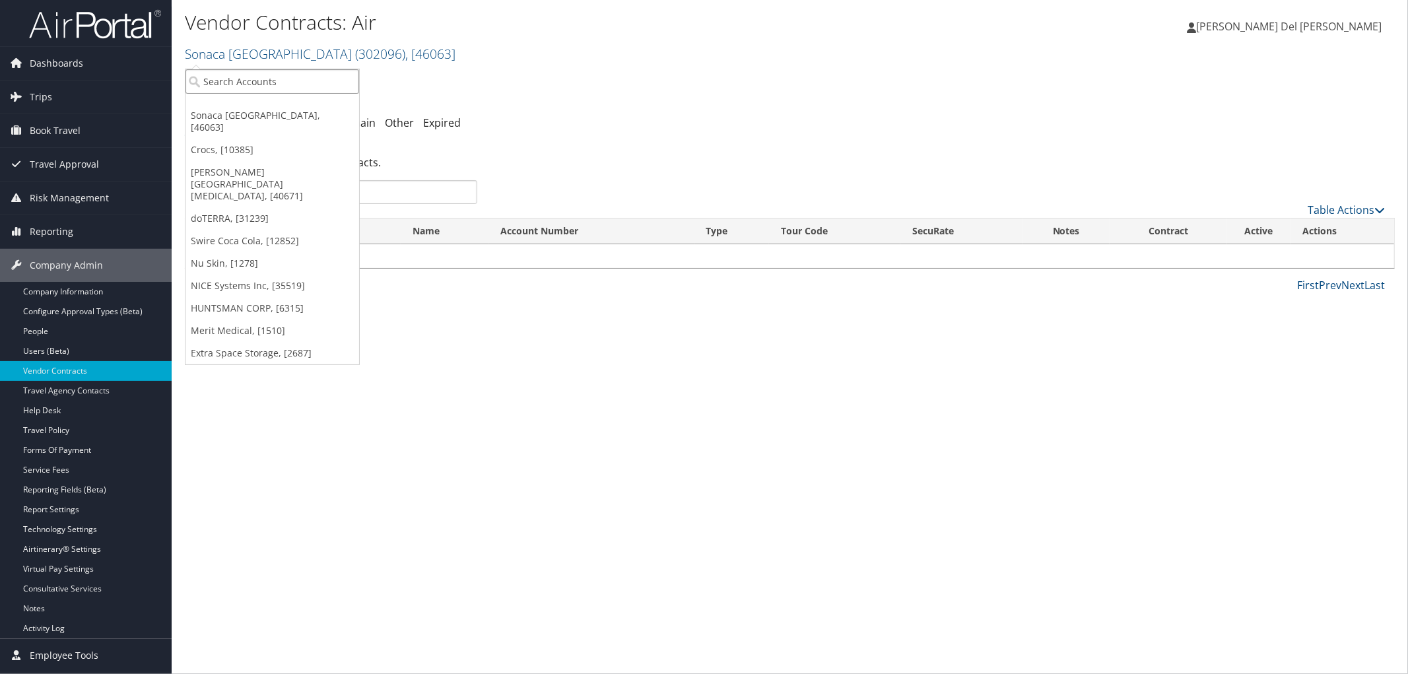
click at [260, 87] on input "search" at bounding box center [272, 81] width 174 height 24
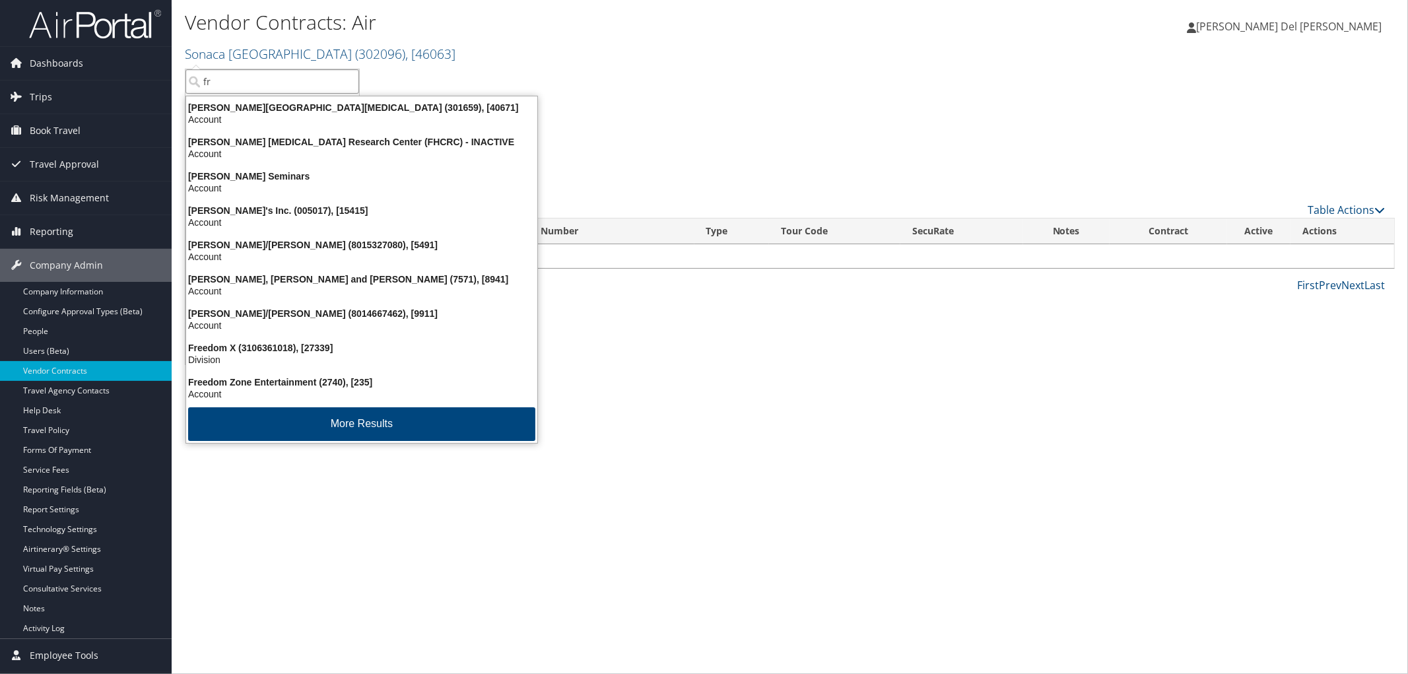
type input "f"
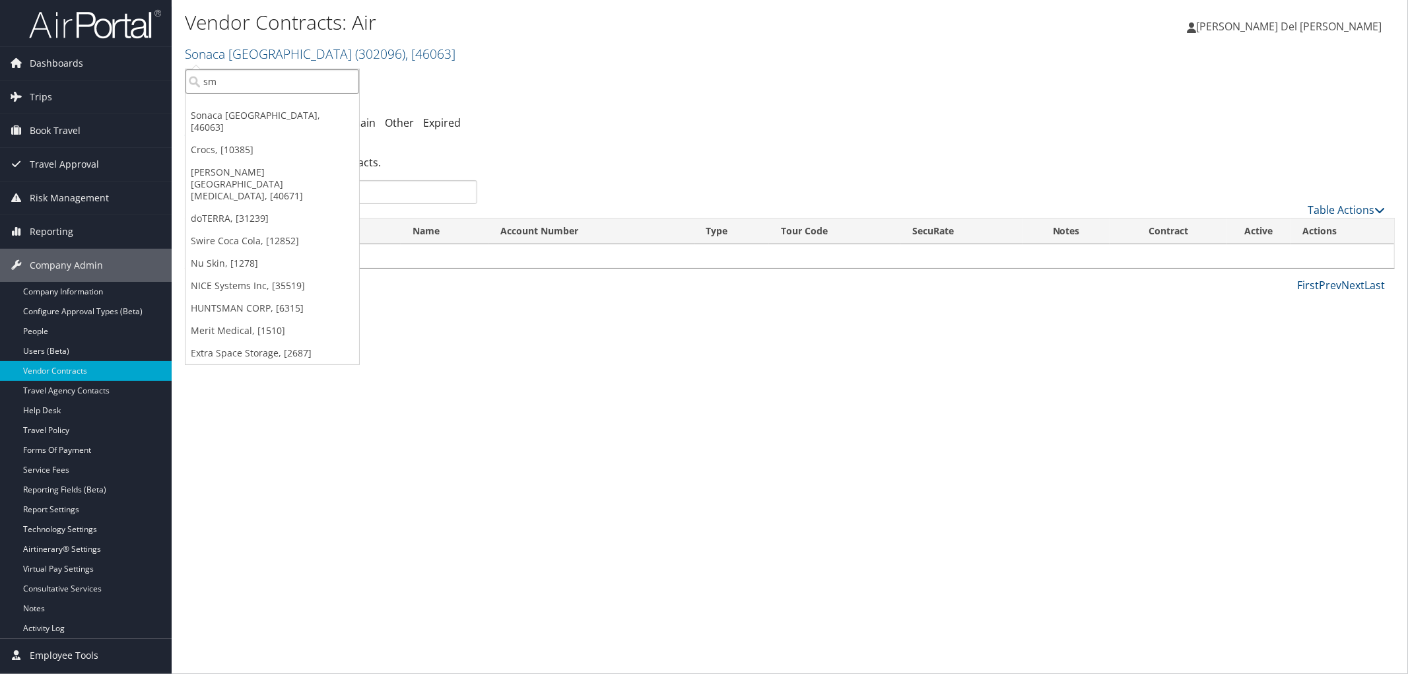
type input "sme"
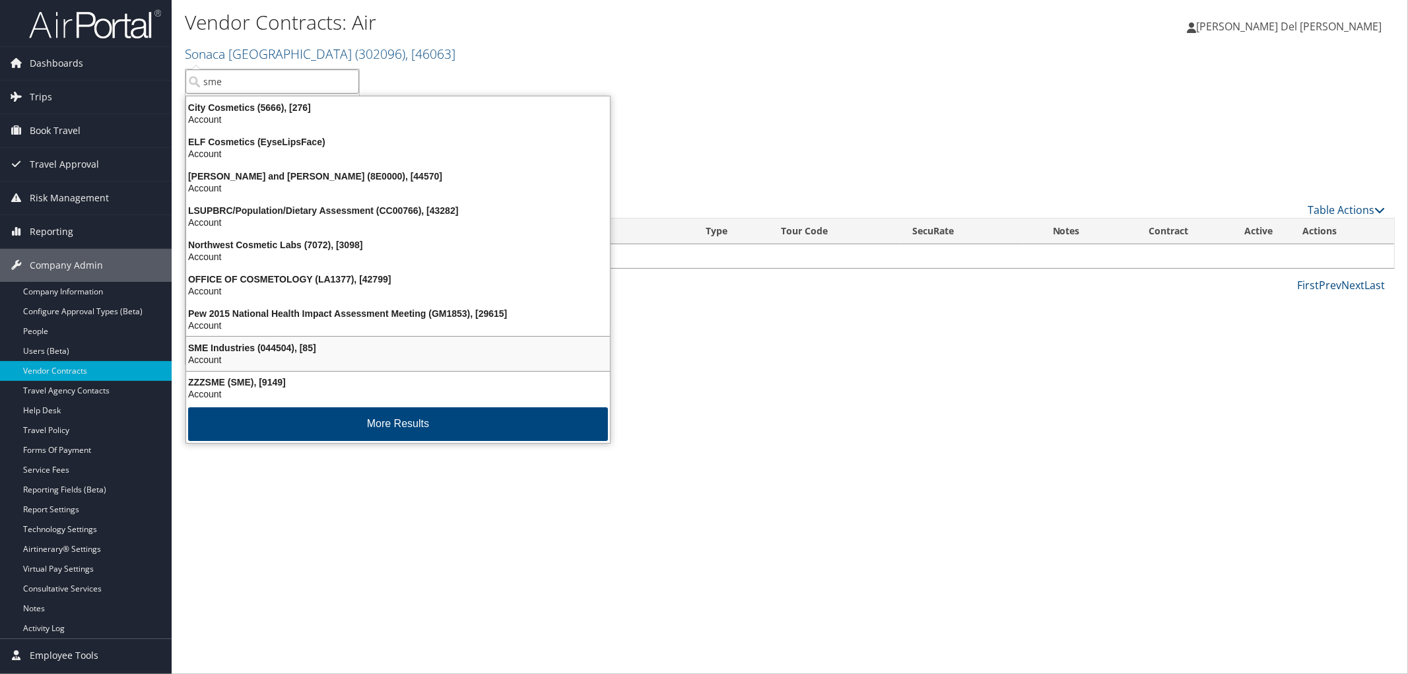
click at [308, 354] on div "SME Industries (044504), [85]" at bounding box center [398, 348] width 440 height 12
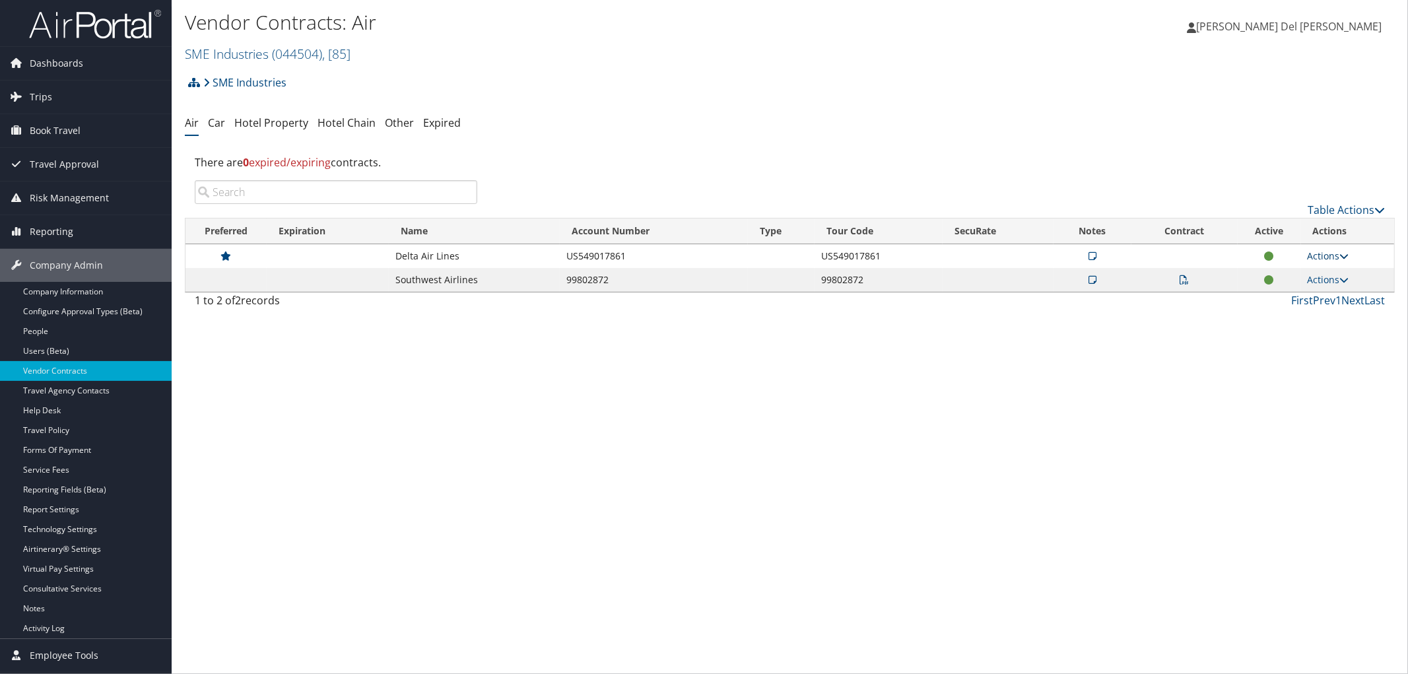
click at [1322, 262] on link "Actions" at bounding box center [1328, 255] width 42 height 13
click at [1283, 333] on link "Edit Contract" at bounding box center [1299, 322] width 88 height 22
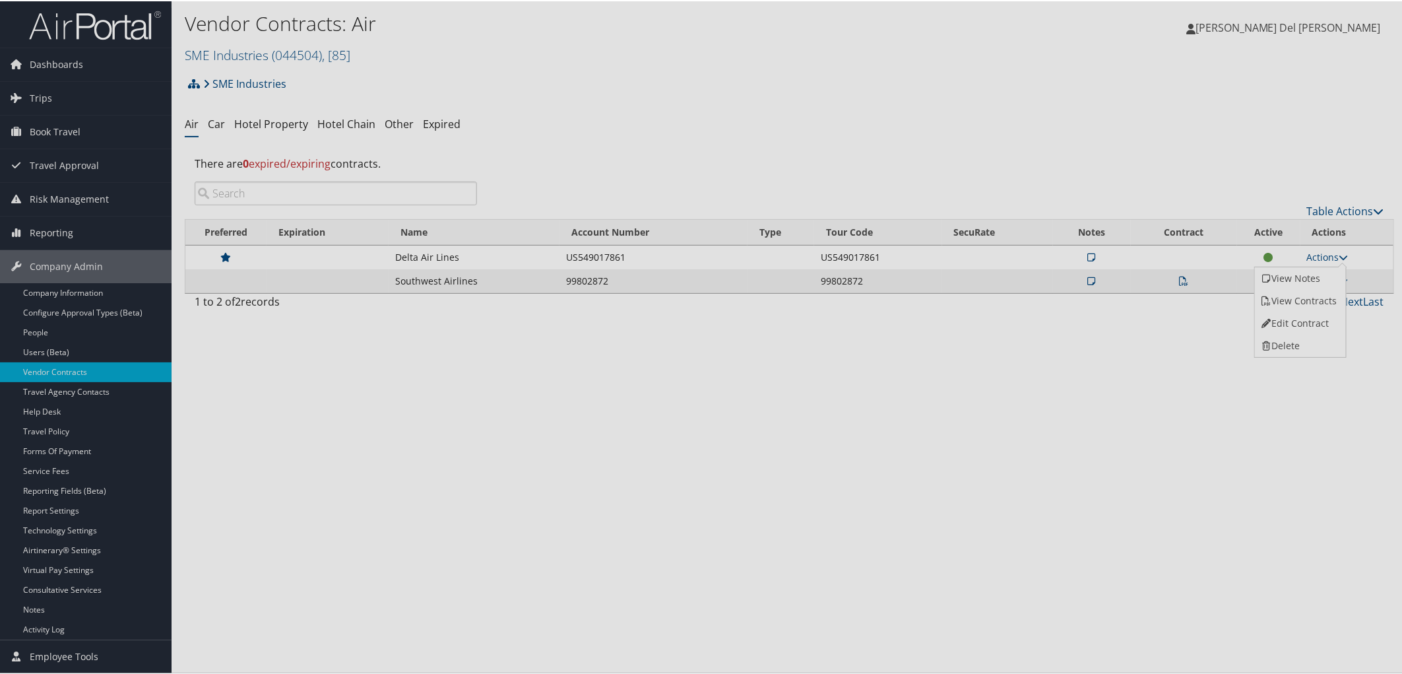
select select "[object Object]"
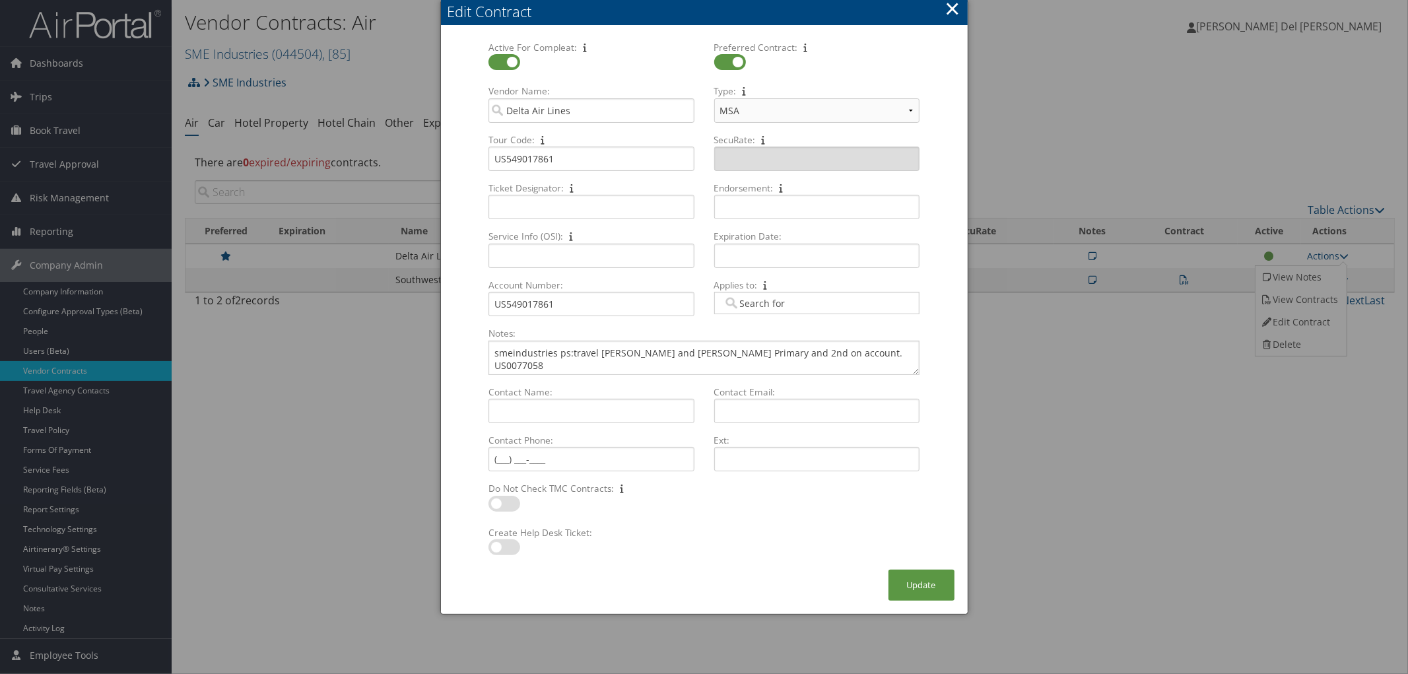
drag, startPoint x: 913, startPoint y: 394, endPoint x: 948, endPoint y: 396, distance: 34.4
click at [948, 396] on form "Active For Compleat: Multiple values The selected items contain different value…" at bounding box center [704, 305] width 500 height 529
click at [951, 18] on button "×" at bounding box center [951, 8] width 15 height 26
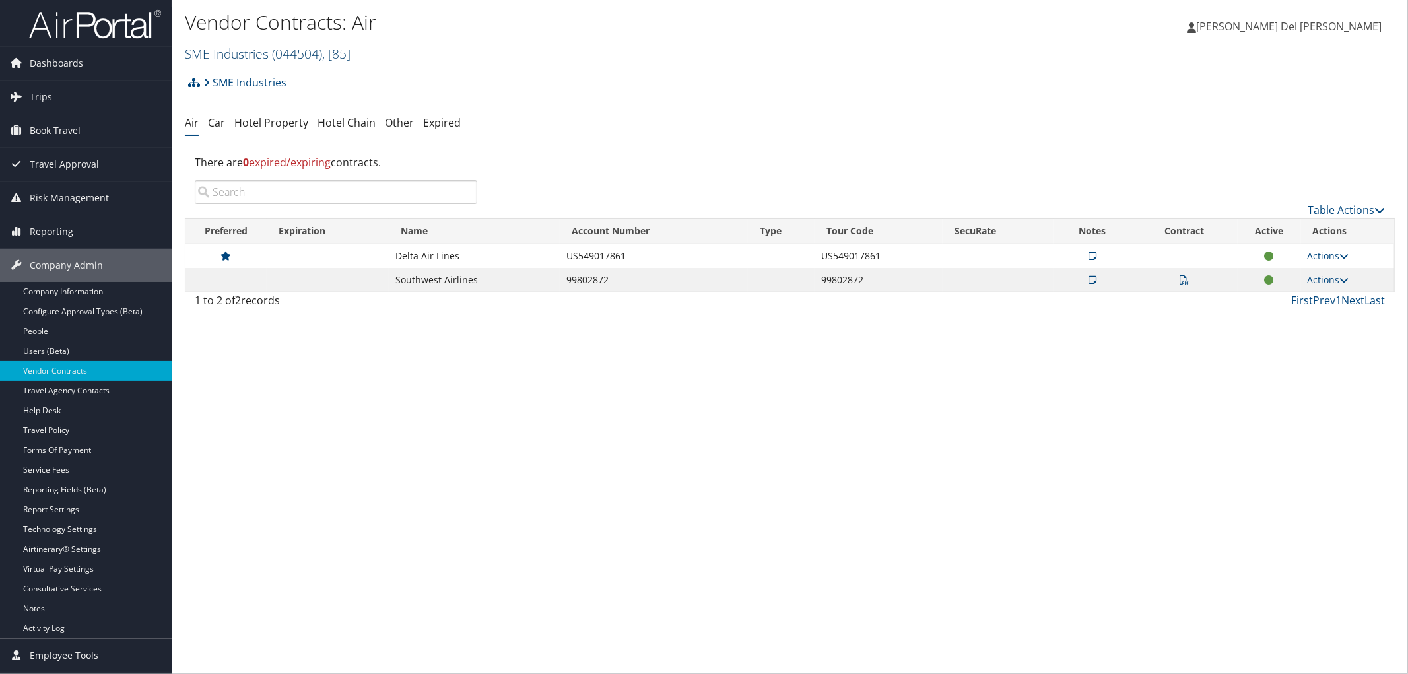
click at [255, 56] on link "SME Industries ( 044504 ) , [ 85 ]" at bounding box center [268, 54] width 166 height 18
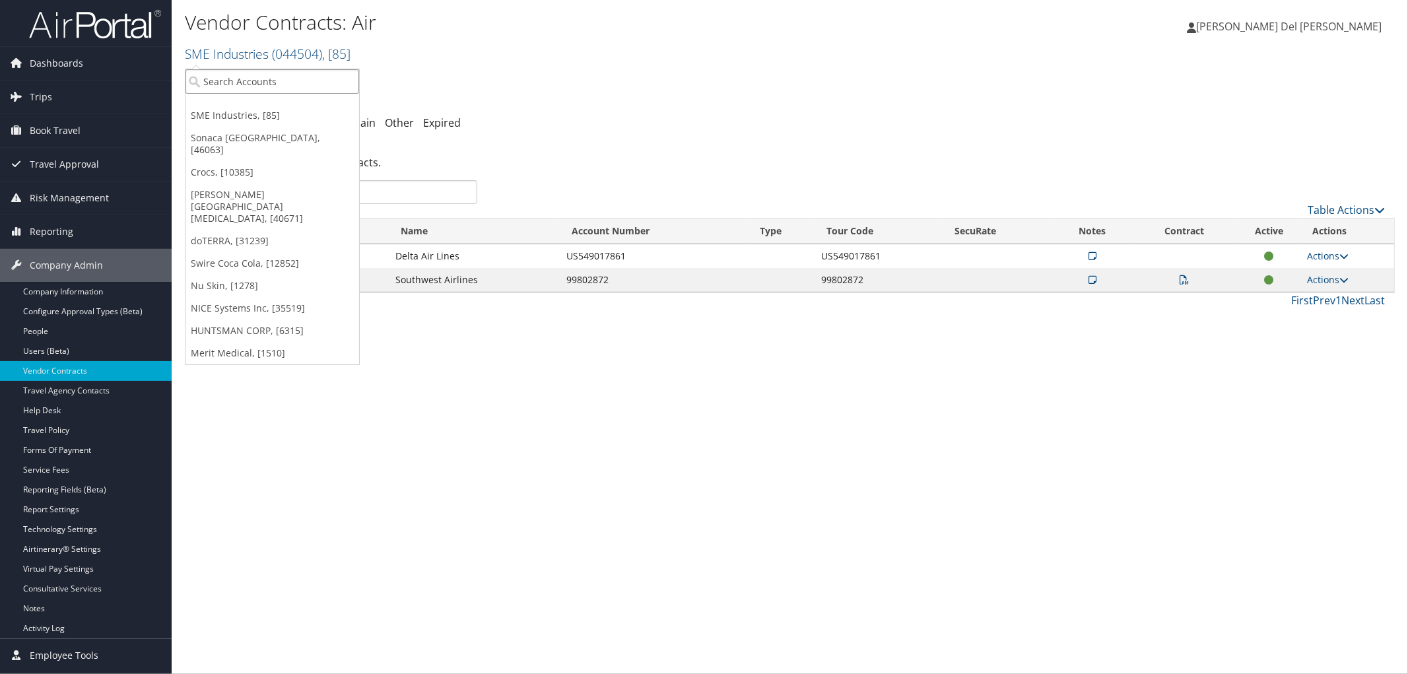
click at [298, 82] on input "search" at bounding box center [272, 81] width 174 height 24
click at [231, 230] on link "doTERRA, [31239]" at bounding box center [272, 241] width 174 height 22
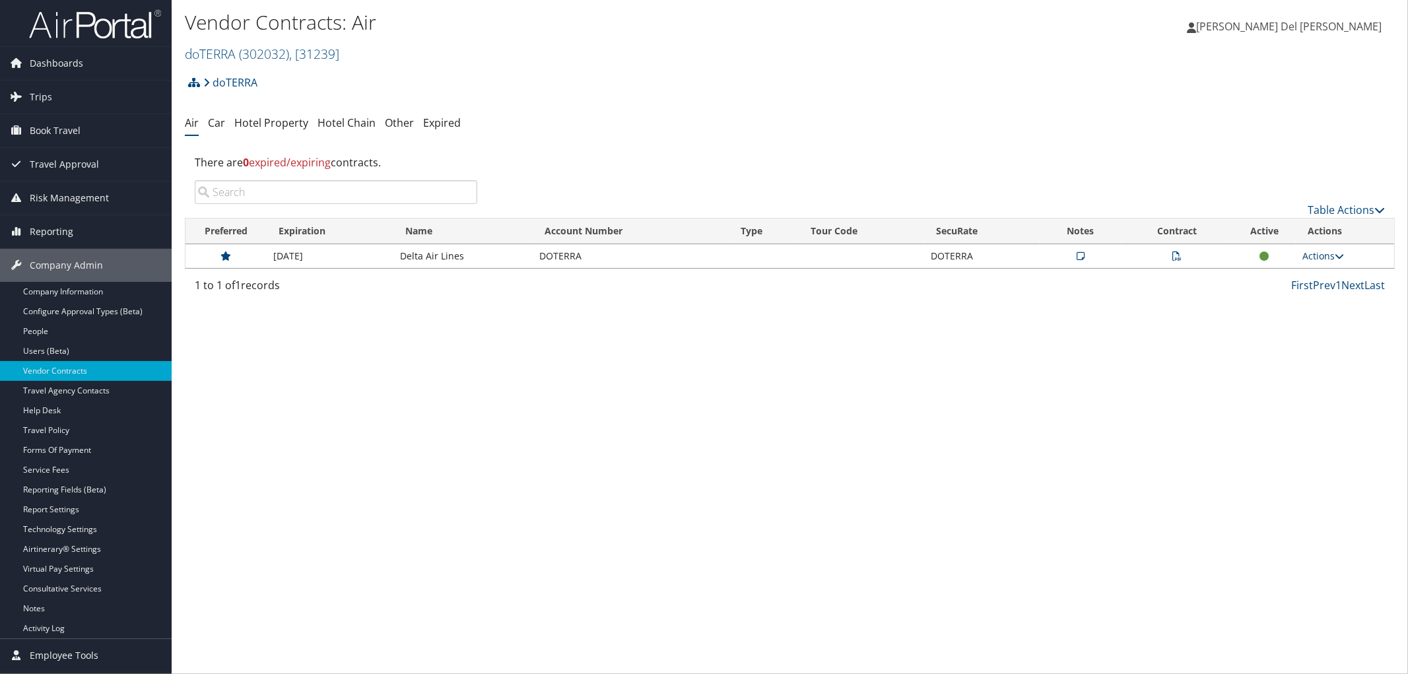
click at [1313, 262] on link "Actions" at bounding box center [1323, 255] width 42 height 13
click at [1276, 333] on link "Edit Contract" at bounding box center [1295, 322] width 88 height 22
select select "[object Object]"
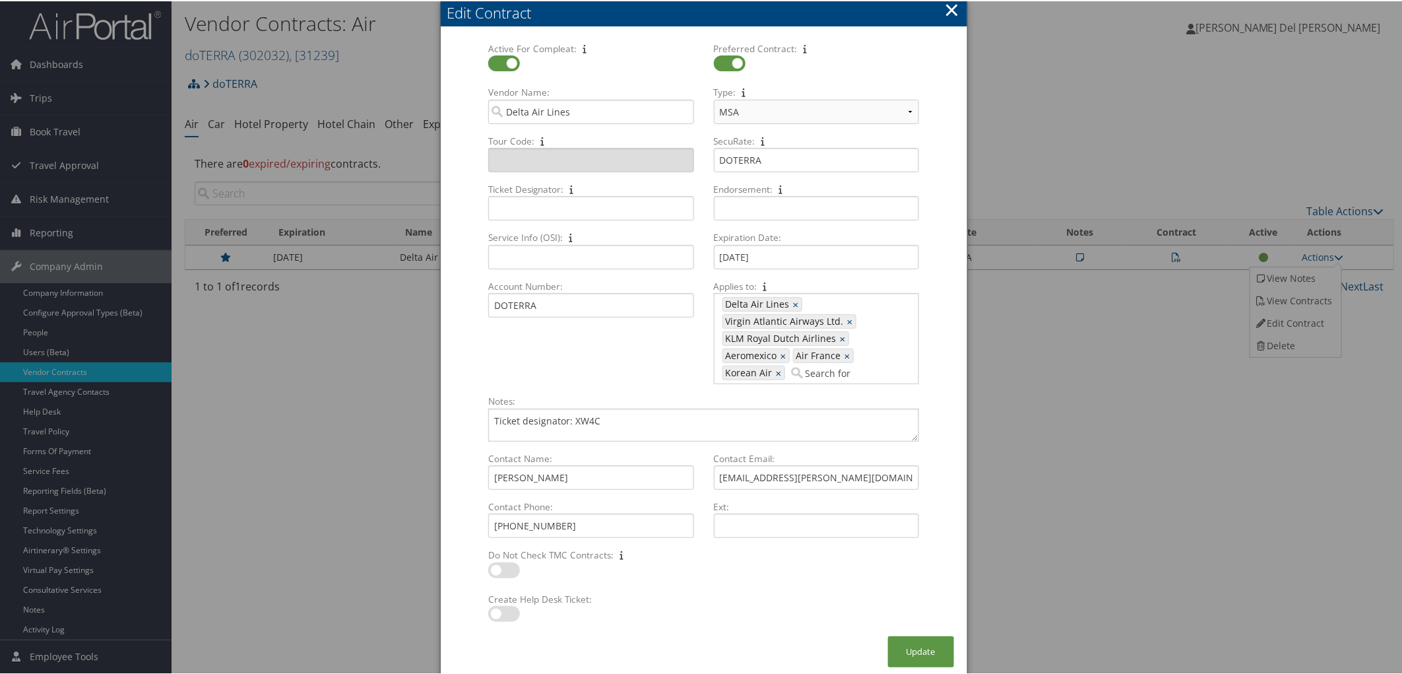
click at [954, 15] on button "×" at bounding box center [951, 8] width 15 height 26
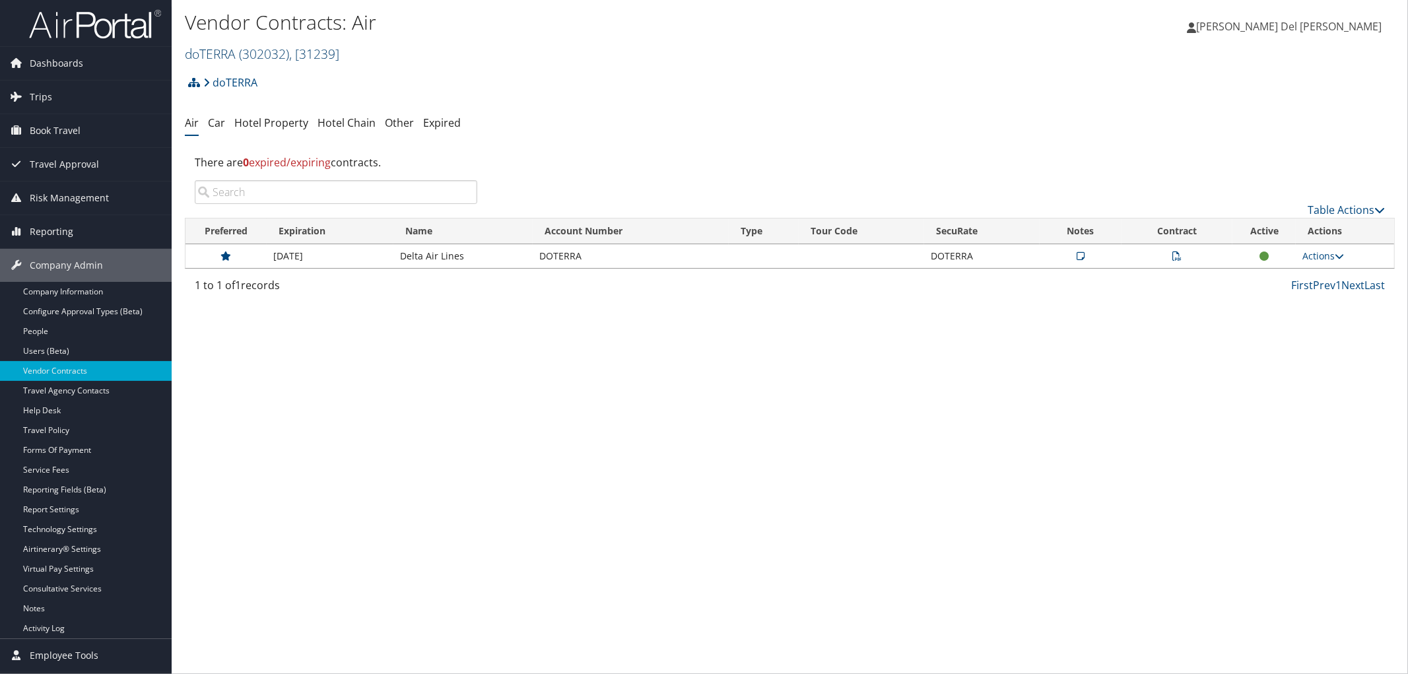
click at [277, 51] on span "( 302032 )" at bounding box center [264, 54] width 50 height 18
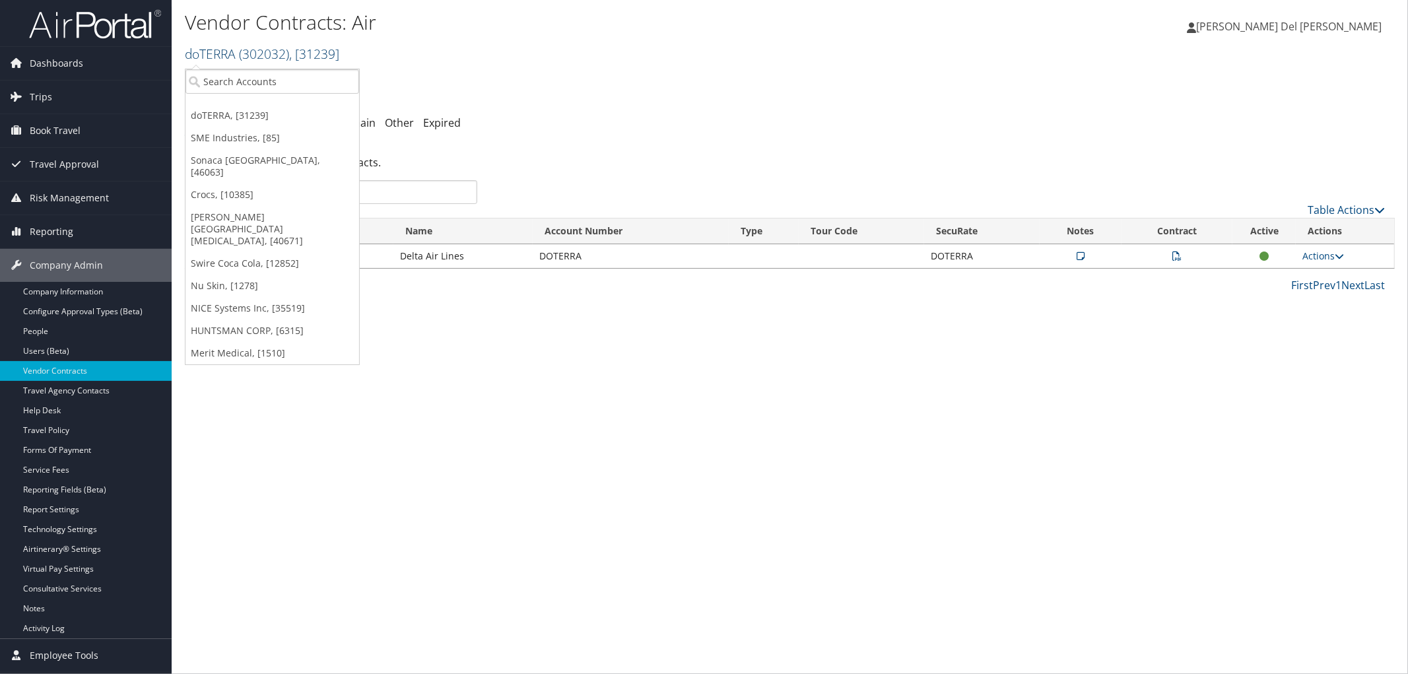
click at [261, 56] on span "( 302032 )" at bounding box center [264, 54] width 50 height 18
click at [225, 78] on input "search" at bounding box center [272, 81] width 174 height 24
